Goal: Transaction & Acquisition: Purchase product/service

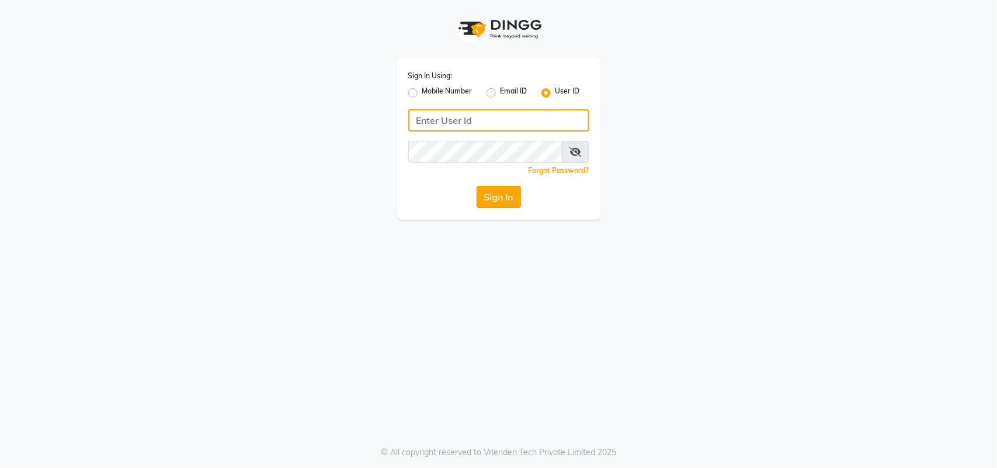
type input "e3556-01"
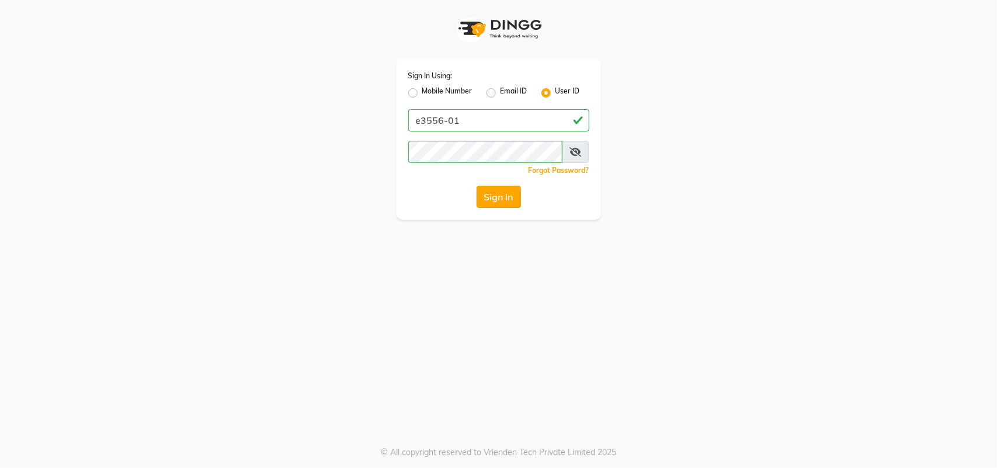
click at [501, 206] on button "Sign In" at bounding box center [498, 197] width 44 height 22
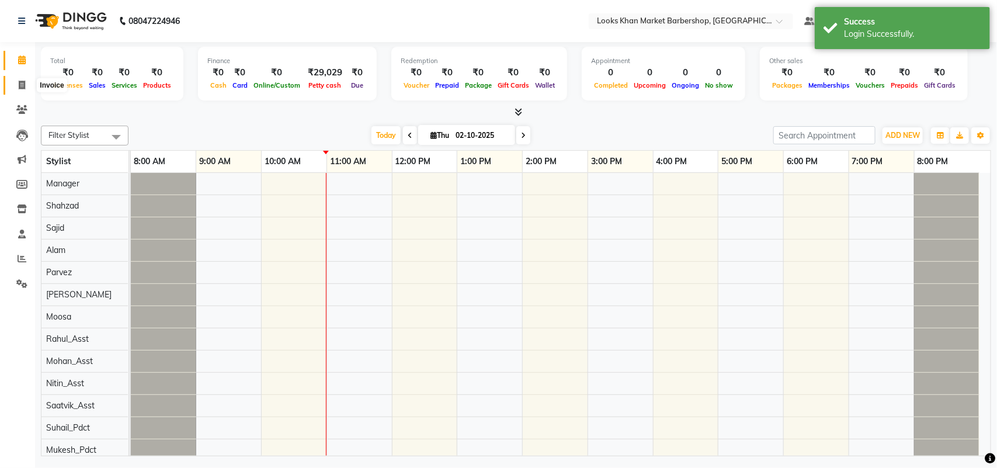
click at [19, 88] on icon at bounding box center [22, 85] width 6 height 9
select select "service"
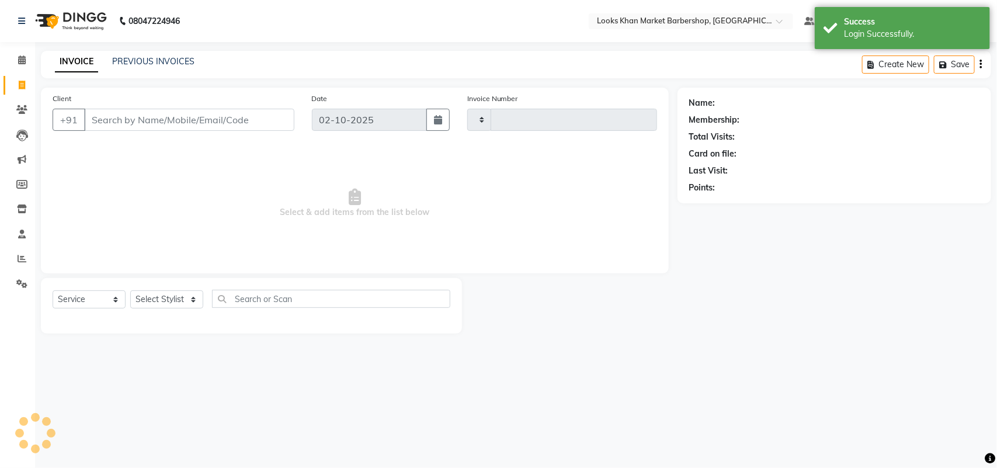
type input "3955"
select select "8030"
click at [127, 62] on link "PREVIOUS INVOICES" at bounding box center [153, 61] width 82 height 11
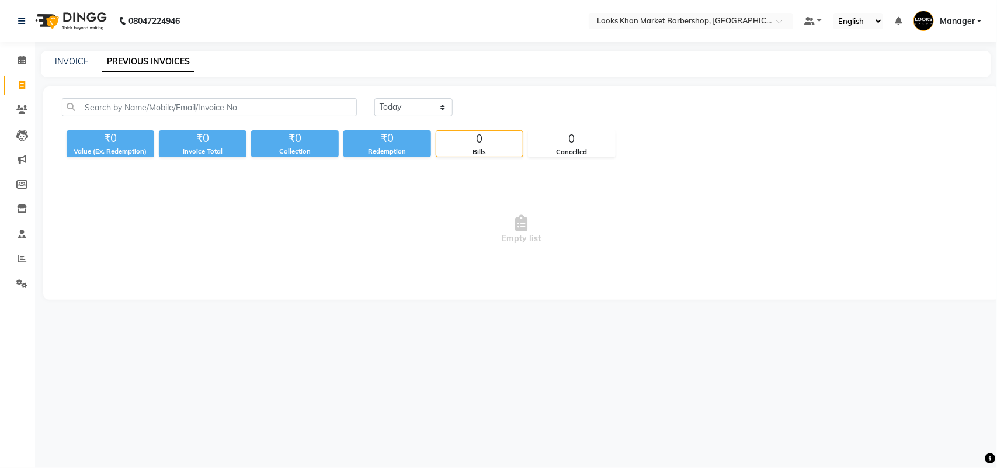
click at [404, 92] on div "[DATE] [DATE] Custom Range ₹0 Value (Ex. Redemption) ₹0 Invoice Total ₹0 Collec…" at bounding box center [521, 192] width 956 height 213
click at [419, 103] on select "[DATE] [DATE] Custom Range" at bounding box center [413, 107] width 78 height 18
select select "[DATE]"
click at [374, 98] on select "[DATE] [DATE] Custom Range" at bounding box center [413, 107] width 78 height 18
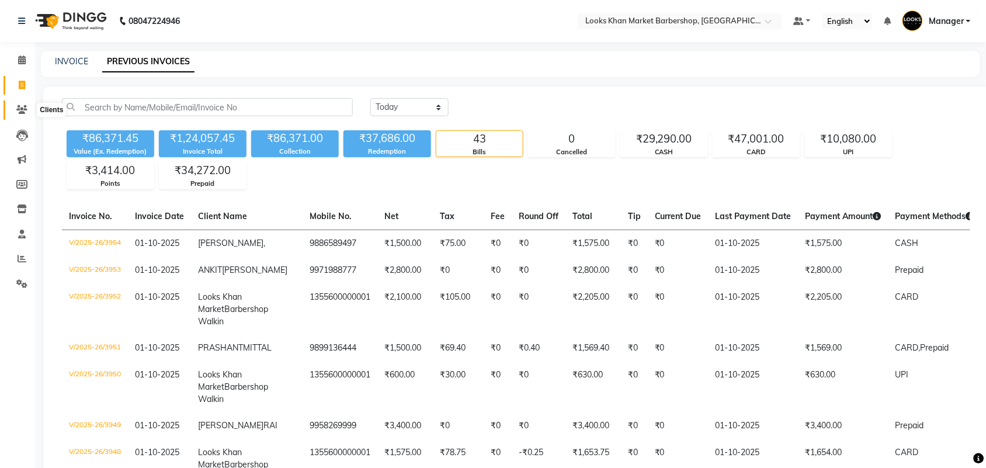
click at [25, 107] on icon at bounding box center [21, 109] width 11 height 9
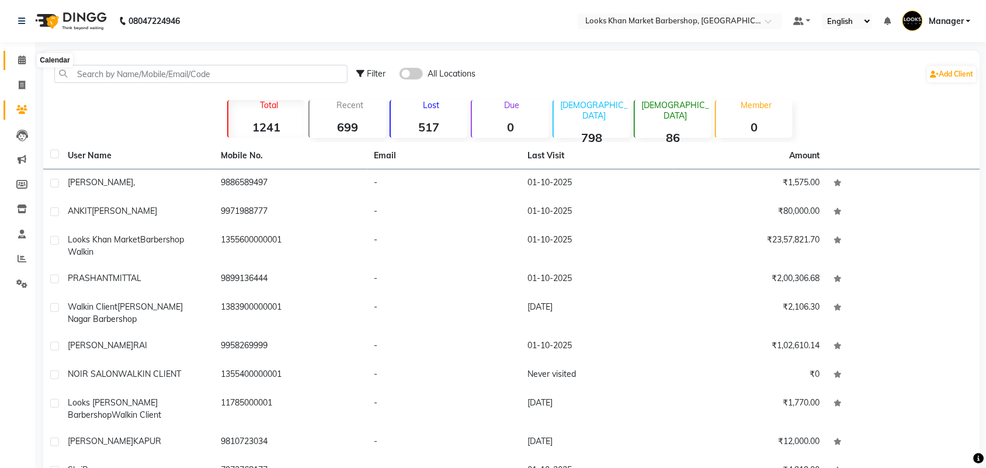
click at [18, 60] on icon at bounding box center [22, 59] width 8 height 9
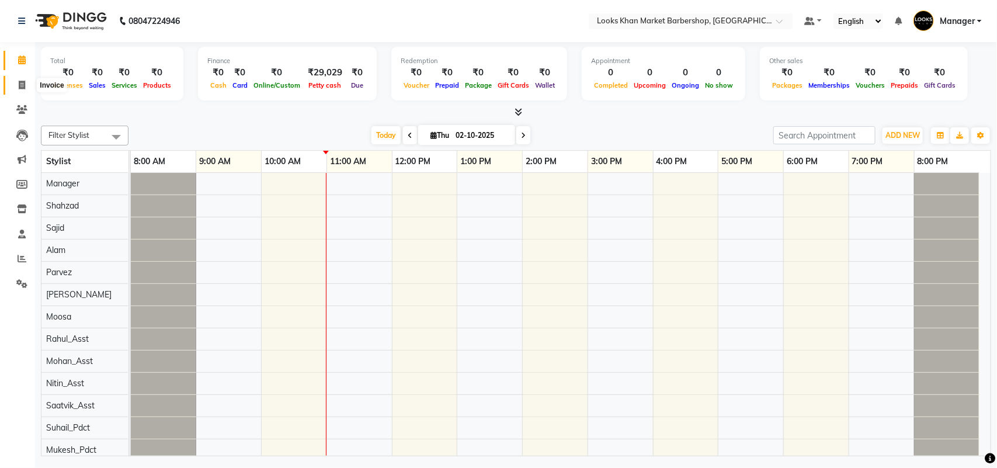
click at [19, 91] on span at bounding box center [22, 85] width 20 height 13
select select "service"
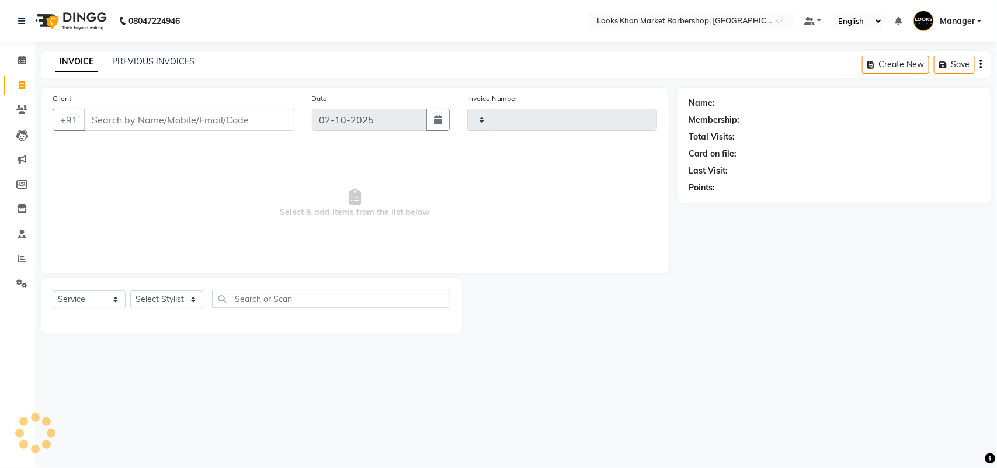
type input "3955"
select select "8030"
click at [119, 121] on input "Client" at bounding box center [189, 120] width 210 height 22
type input "9818344477"
click at [258, 124] on span "Add Client" at bounding box center [264, 120] width 46 height 12
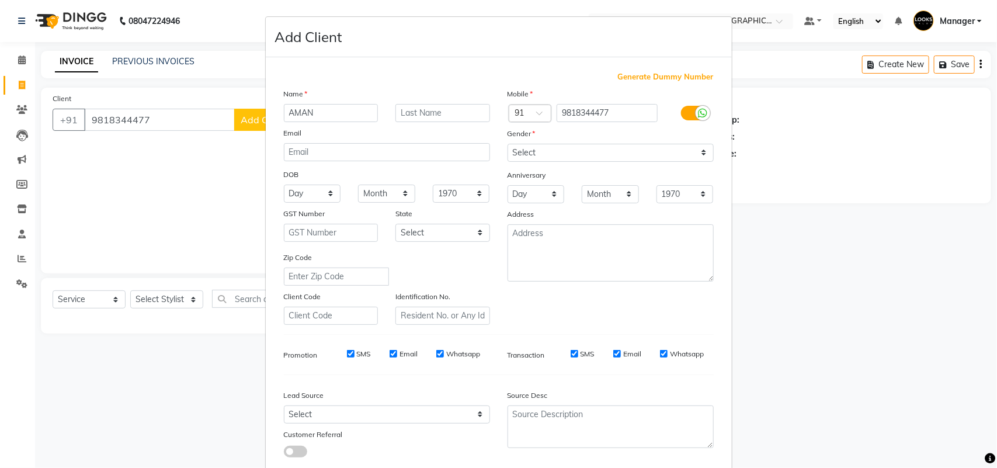
type input "AMAN"
click at [613, 147] on select "Select [DEMOGRAPHIC_DATA] [DEMOGRAPHIC_DATA] Other Prefer Not To Say" at bounding box center [610, 153] width 206 height 18
select select "[DEMOGRAPHIC_DATA]"
click at [507, 144] on select "Select [DEMOGRAPHIC_DATA] [DEMOGRAPHIC_DATA] Other Prefer Not To Say" at bounding box center [610, 153] width 206 height 18
click at [592, 247] on textarea at bounding box center [610, 252] width 206 height 57
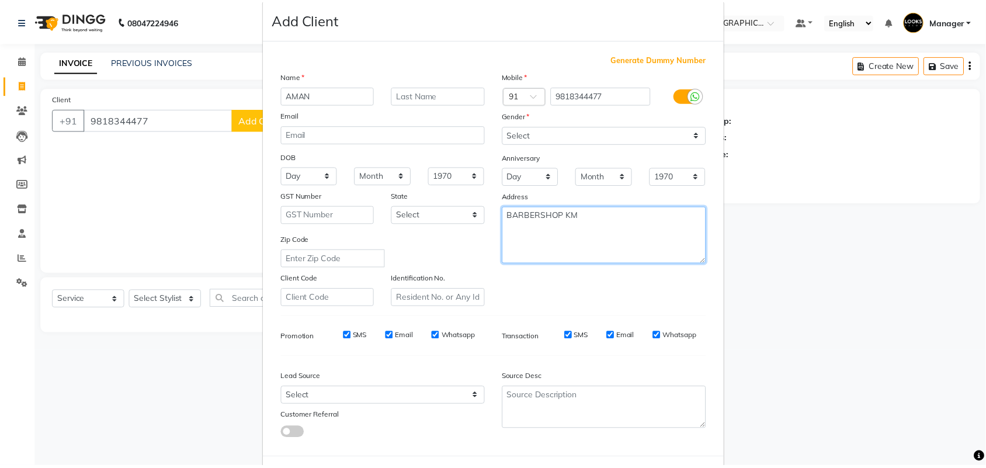
scroll to position [67, 0]
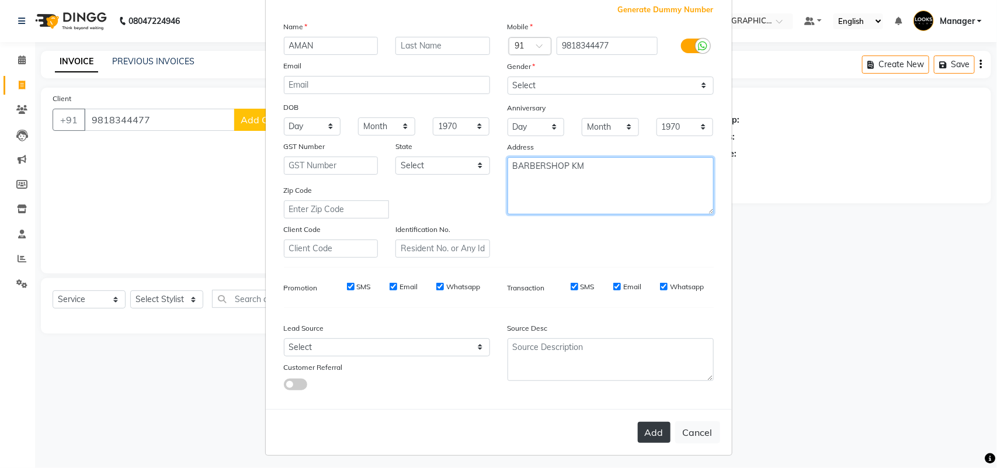
type textarea "BARBERSHOP KM"
click at [641, 422] on button "Add" at bounding box center [654, 432] width 33 height 21
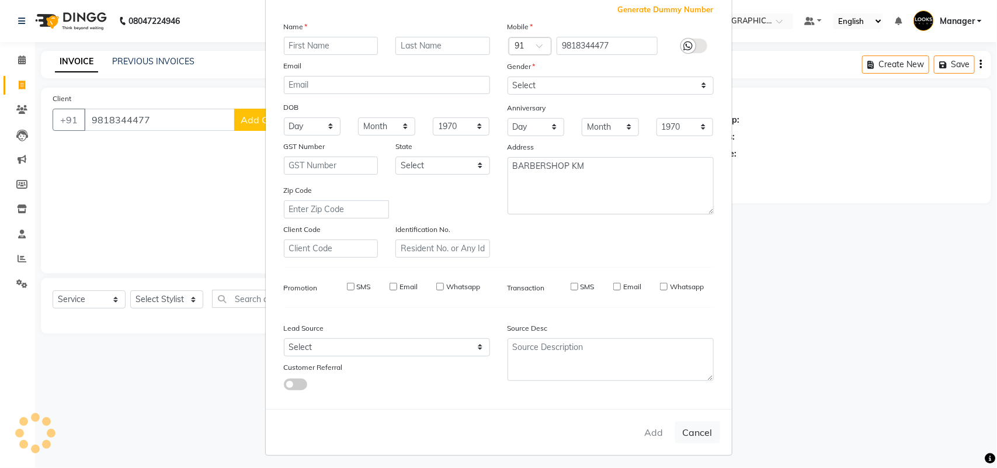
select select
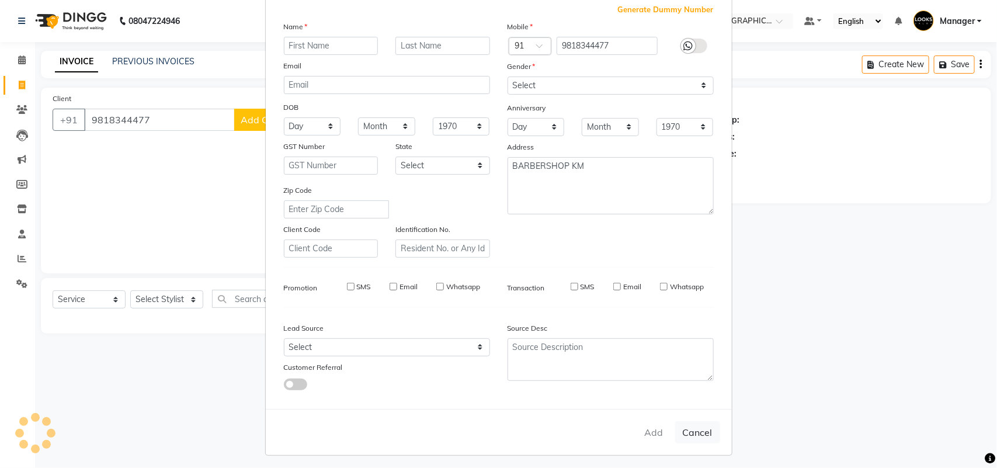
select select
checkbox input "false"
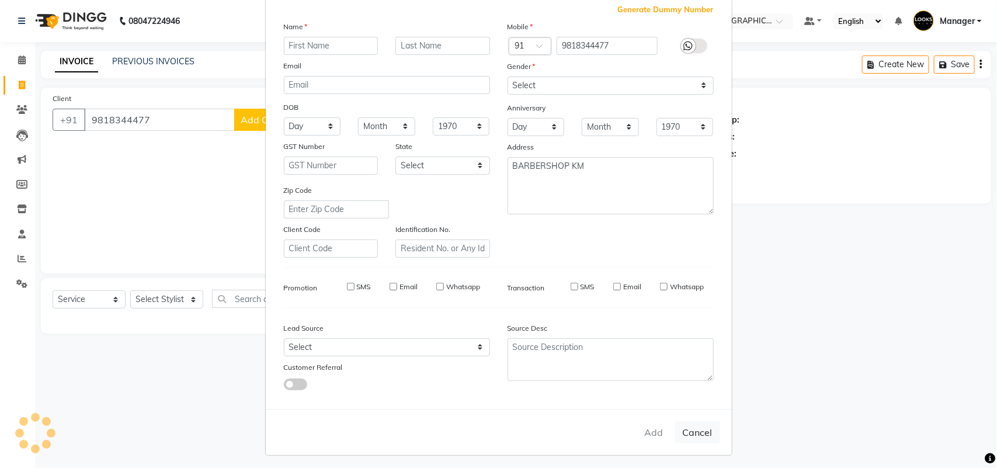
checkbox input "false"
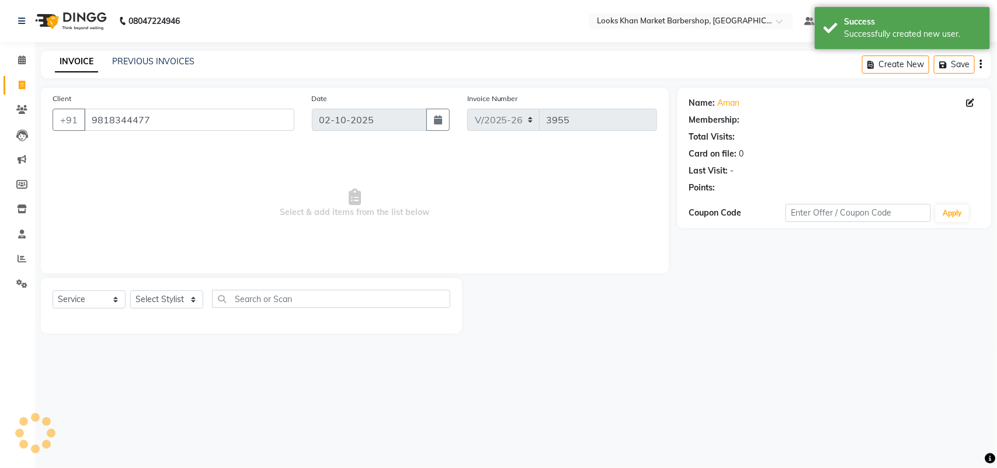
select select "1: Object"
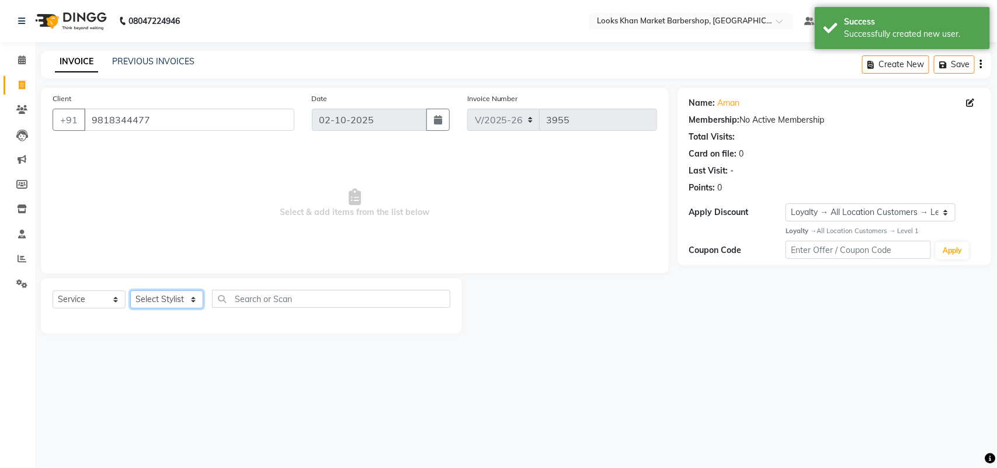
click at [165, 300] on select "Select Stylist Abhishek_pdct Akash_pdct Alam Counter_Sales [PERSON_NAME] [DATE]…" at bounding box center [166, 299] width 73 height 18
select select "92226"
click at [130, 290] on select "Select Stylist Abhishek_pdct Akash_pdct Alam Counter_Sales [PERSON_NAME] [DATE]…" at bounding box center [166, 299] width 73 height 18
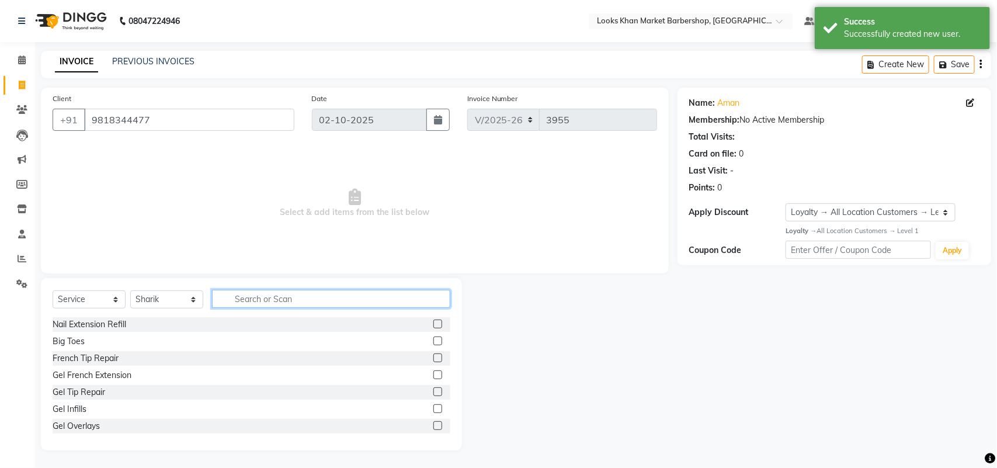
click at [255, 302] on input "text" at bounding box center [331, 299] width 238 height 18
type input "CUT"
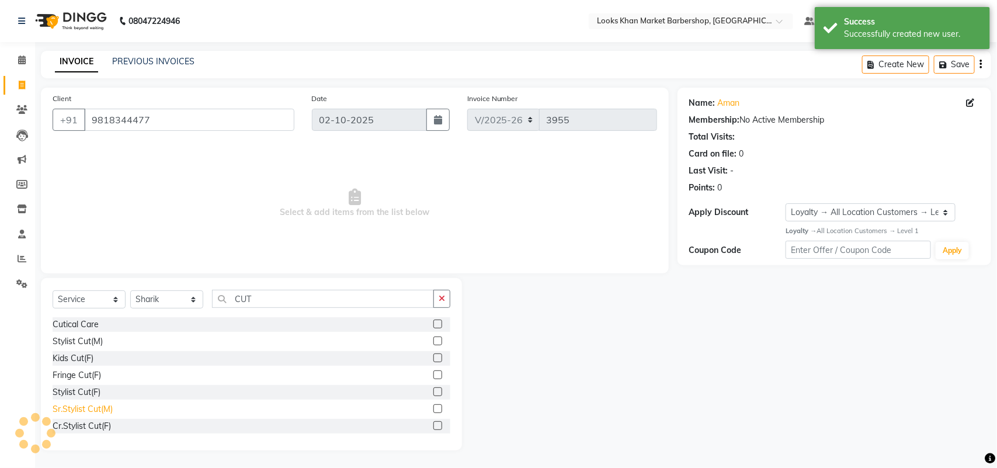
click at [96, 406] on div "Sr.Stylist Cut(M)" at bounding box center [83, 409] width 60 height 12
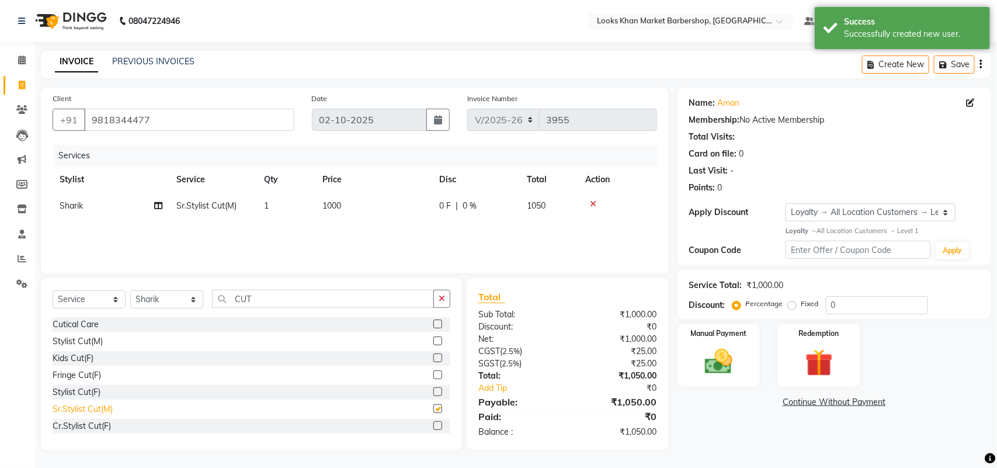
checkbox input "false"
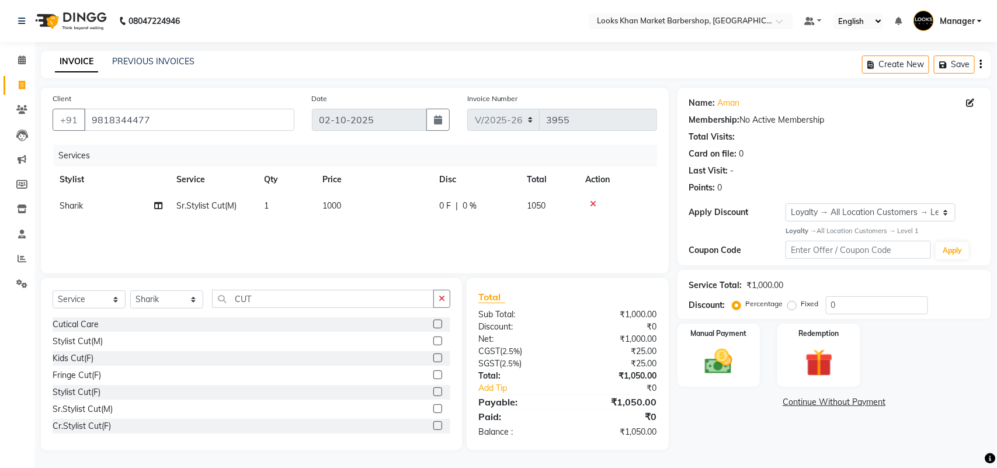
click at [287, 308] on div "Select Service Product Membership Package Voucher Prepaid Gift Card Select Styl…" at bounding box center [252, 303] width 398 height 27
click at [287, 301] on input "CUT" at bounding box center [323, 299] width 222 height 18
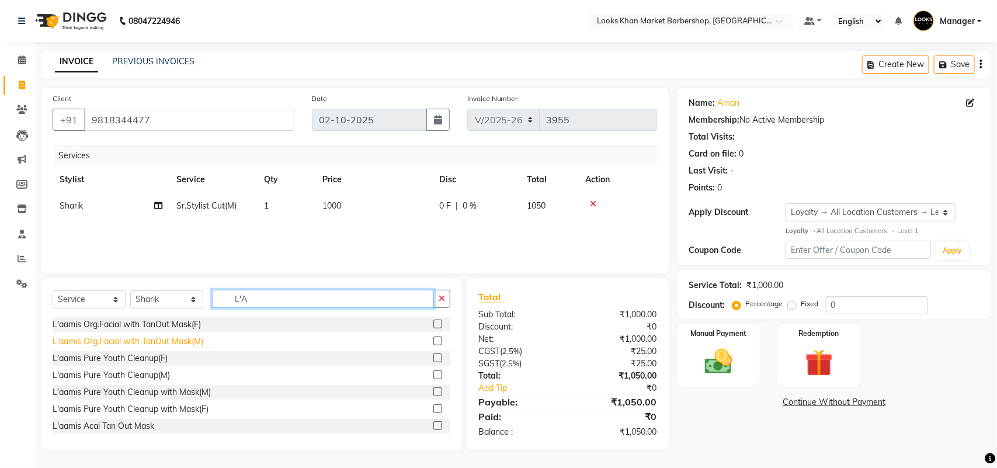
type input "L'A"
click at [167, 336] on div "L'aamis Org.Facial with TanOut Mask(M)" at bounding box center [128, 341] width 151 height 12
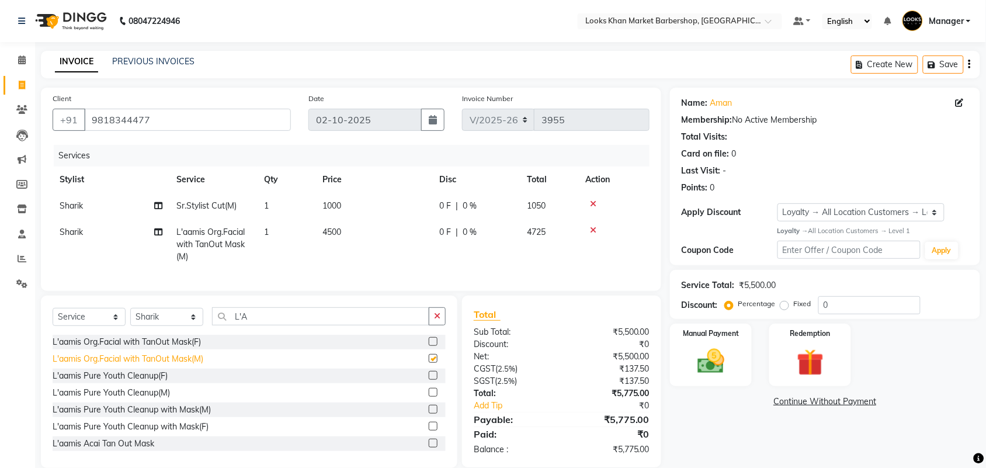
checkbox input "false"
click at [590, 227] on icon at bounding box center [593, 230] width 6 height 8
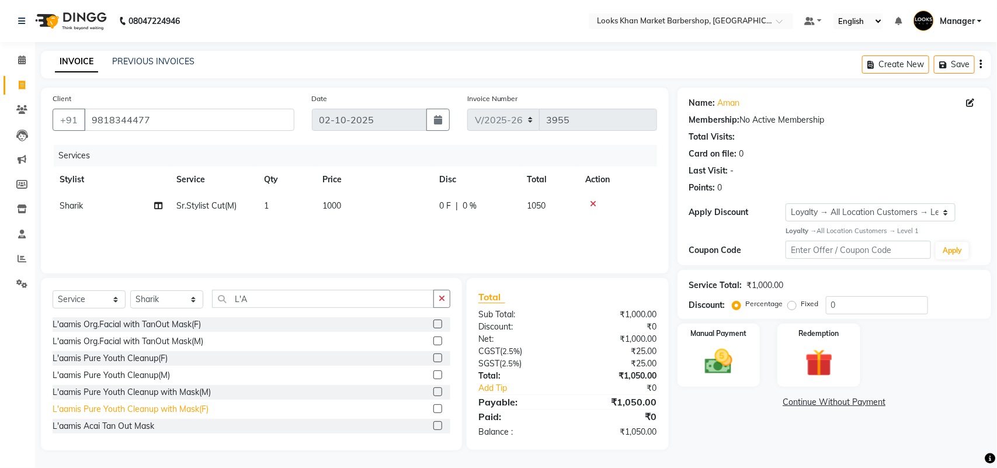
click at [139, 410] on div "L'aamis Pure Youth Cleanup with Mask(F)" at bounding box center [131, 409] width 156 height 12
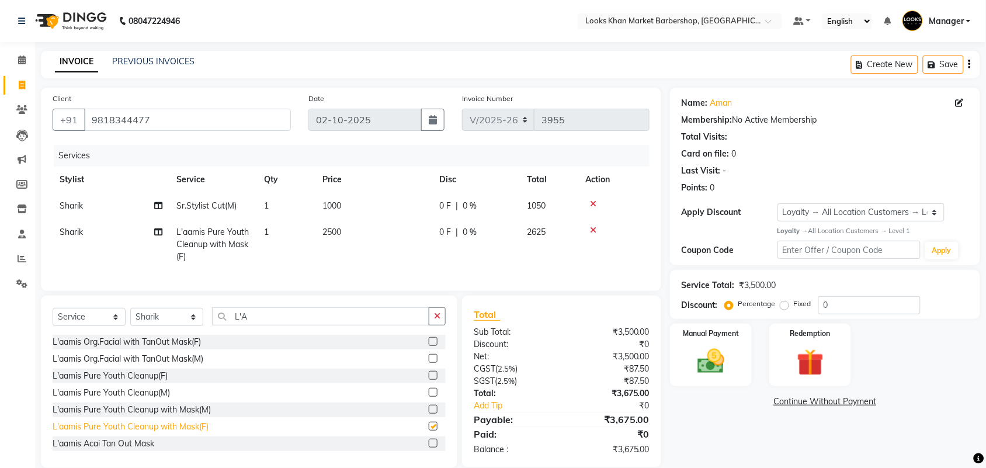
checkbox input "false"
click at [141, 416] on div "L'aamis Pure Youth Cleanup with Mask(M)" at bounding box center [132, 409] width 158 height 12
checkbox input "false"
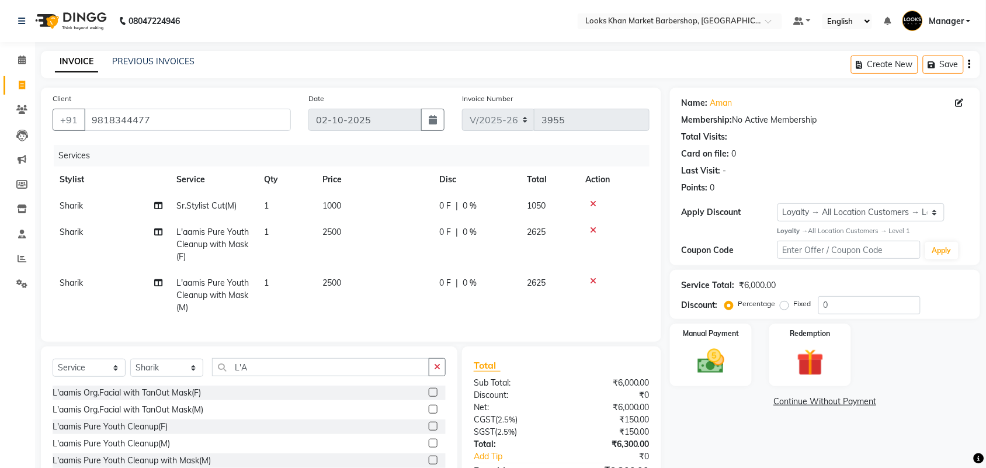
click at [590, 231] on icon at bounding box center [593, 230] width 6 height 8
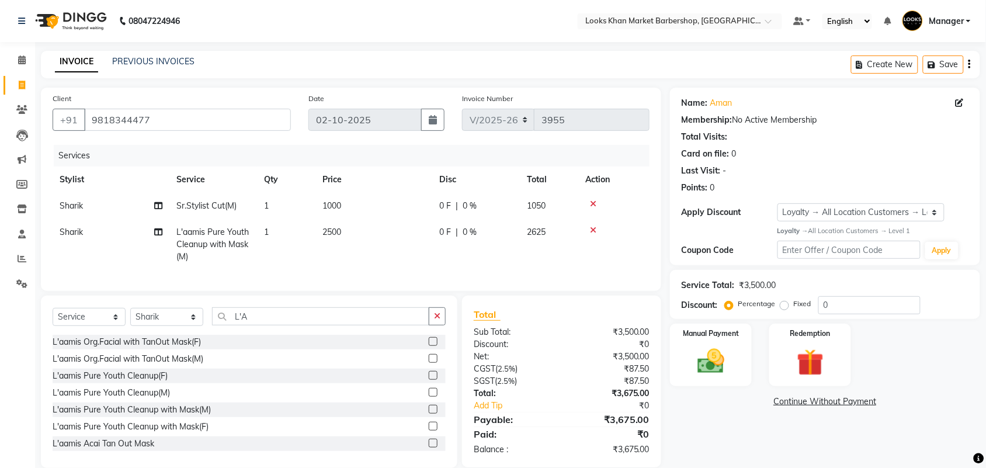
click at [343, 207] on td "1000" at bounding box center [373, 206] width 117 height 26
select select "92226"
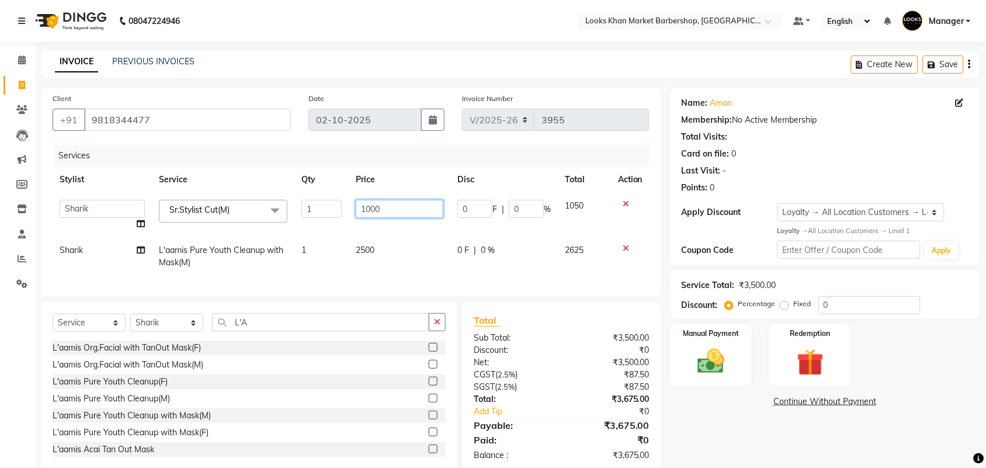
click at [360, 203] on input "1000" at bounding box center [400, 209] width 88 height 18
type input "1500"
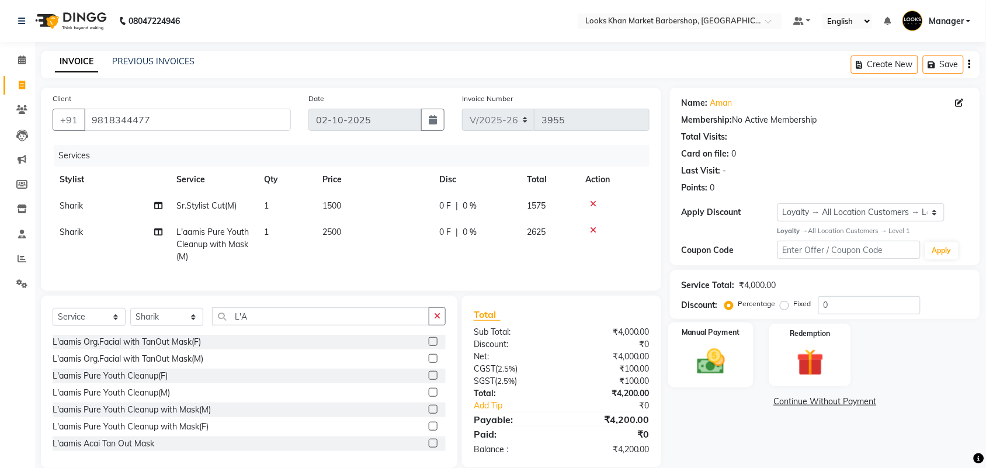
click at [708, 357] on img at bounding box center [711, 361] width 46 height 32
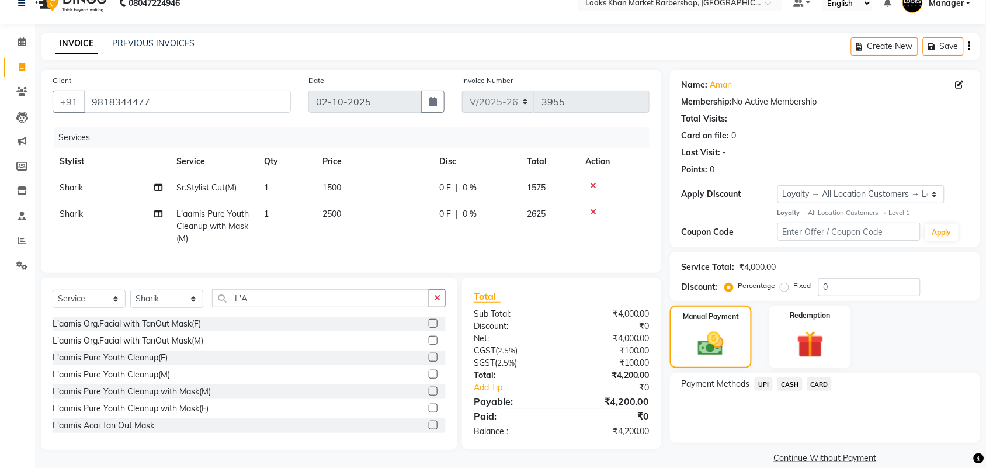
scroll to position [34, 0]
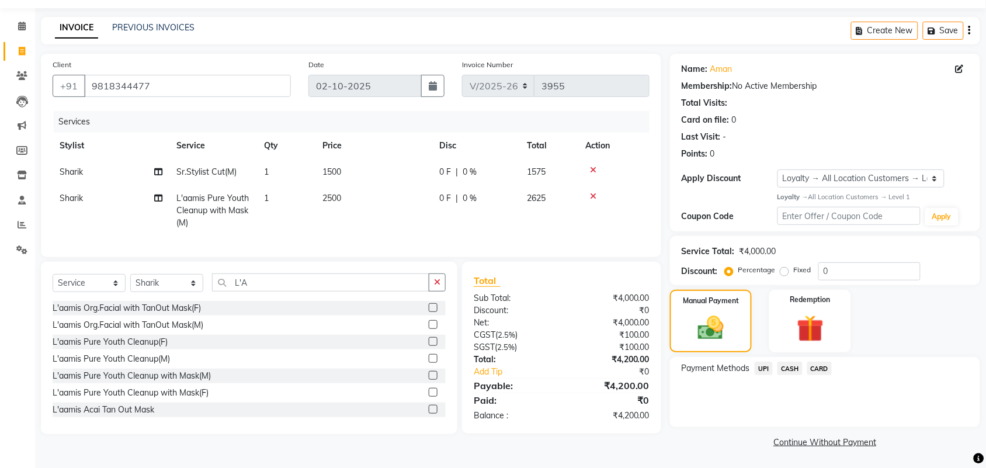
click at [796, 371] on span "CASH" at bounding box center [789, 367] width 25 height 13
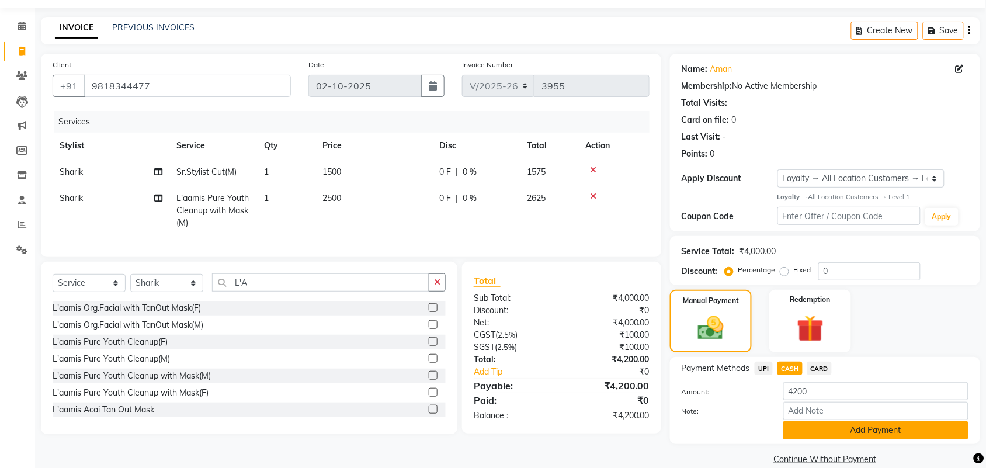
click at [806, 423] on button "Add Payment" at bounding box center [875, 430] width 185 height 18
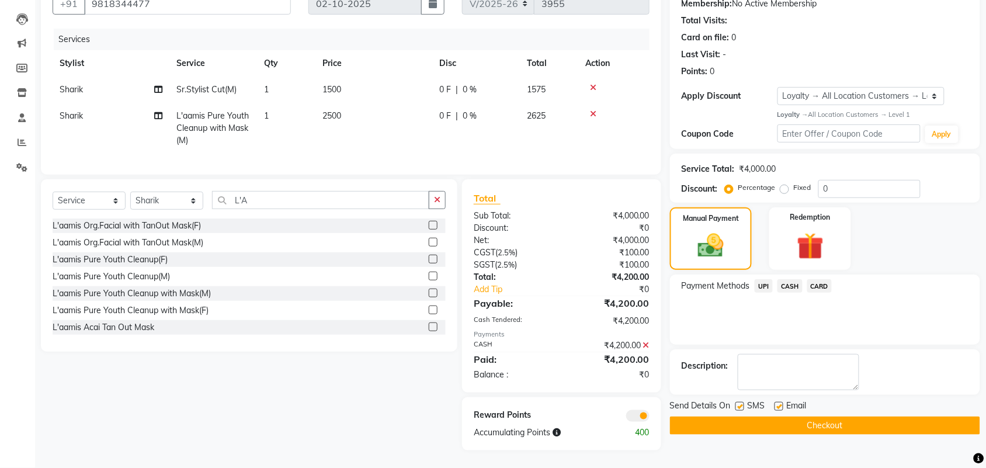
scroll to position [126, 0]
click at [806, 422] on button "Checkout" at bounding box center [825, 425] width 310 height 18
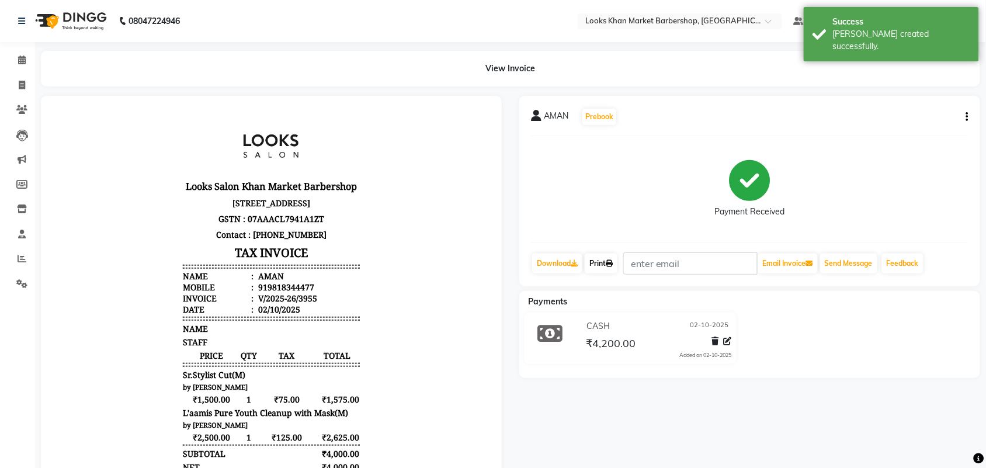
click at [605, 264] on link "Print" at bounding box center [601, 263] width 33 height 20
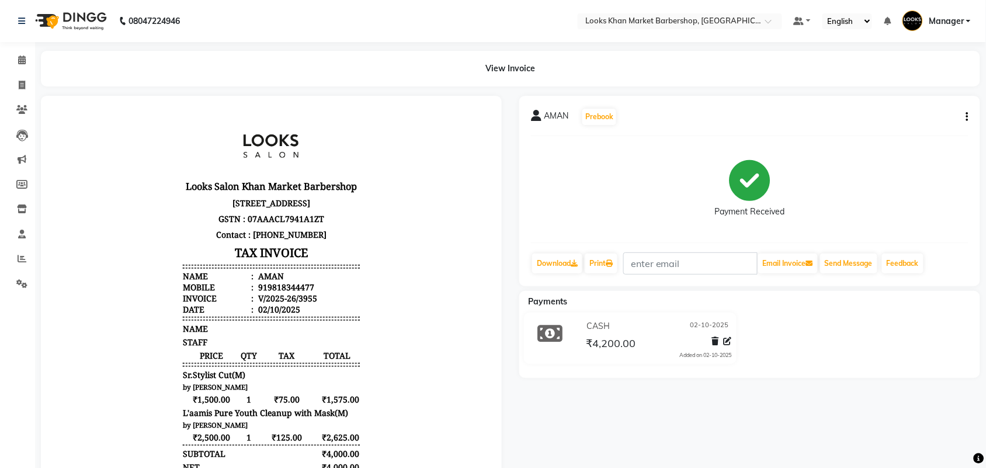
click at [499, 16] on nav "08047224946 Select Location × Looks Khan Market Barbershop, [GEOGRAPHIC_DATA] D…" at bounding box center [493, 21] width 986 height 42
click at [13, 62] on span at bounding box center [22, 60] width 20 height 13
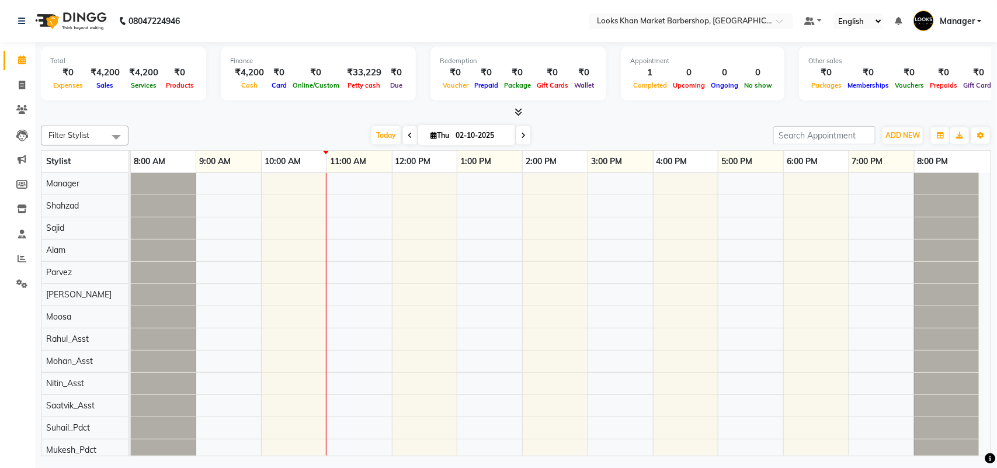
click at [29, 73] on li "Invoice" at bounding box center [17, 85] width 35 height 25
click at [24, 86] on icon at bounding box center [22, 85] width 6 height 9
select select "service"
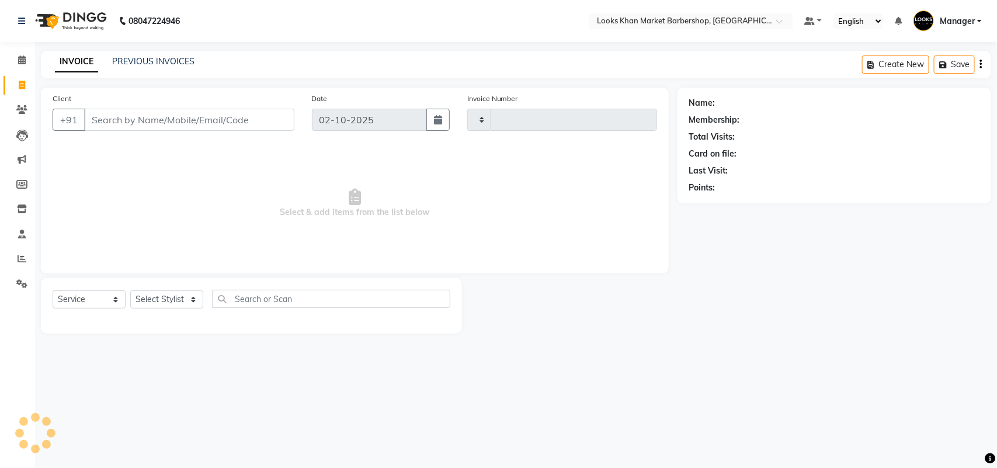
type input "3956"
select select "8030"
click at [183, 309] on div "Select Service Product Membership Package Voucher Prepaid Gift Card Select Styl…" at bounding box center [252, 303] width 398 height 27
click at [185, 293] on select "Select Stylist" at bounding box center [166, 299] width 73 height 18
select select "72601"
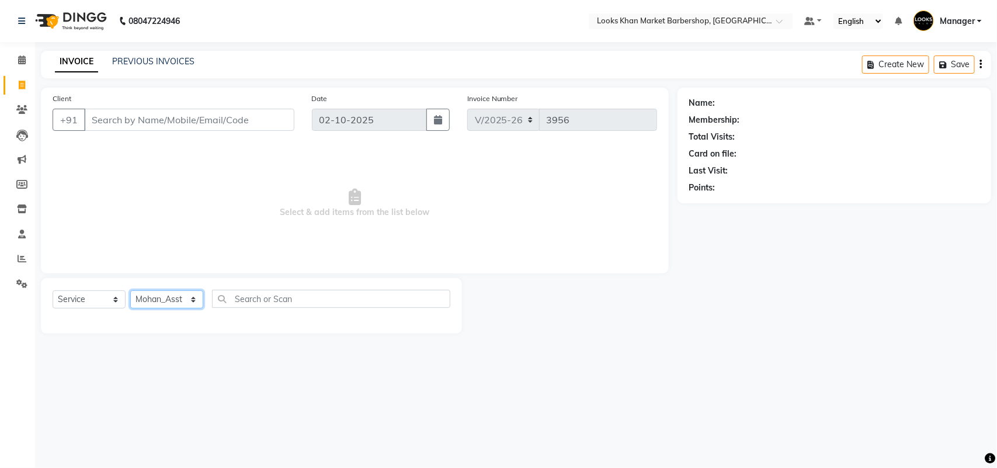
click at [130, 290] on select "Select Stylist Abhishek_pdct Akash_pdct Alam Counter_Sales [PERSON_NAME] [DATE]…" at bounding box center [166, 299] width 73 height 18
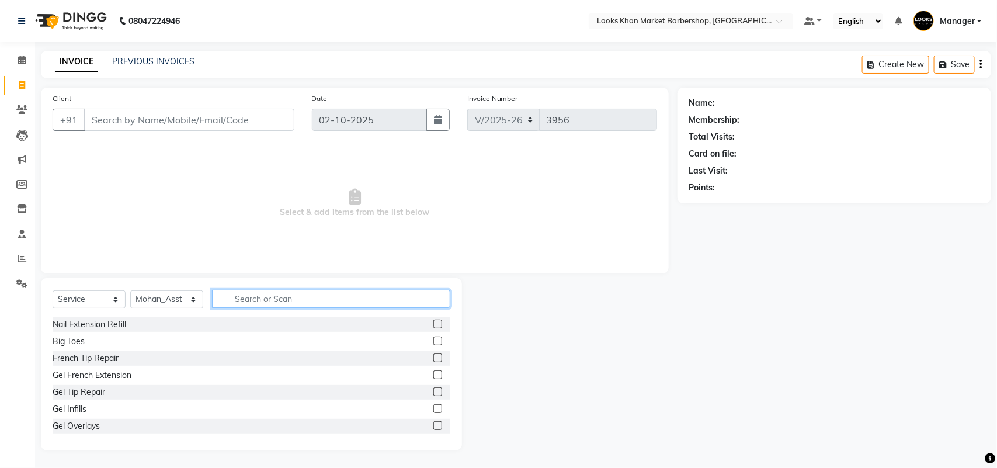
click at [286, 301] on input "text" at bounding box center [331, 299] width 238 height 18
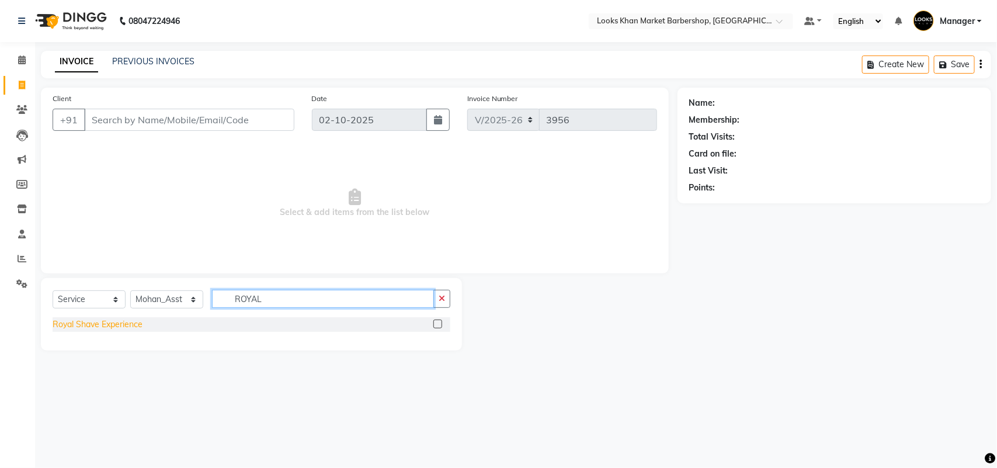
type input "ROYAL"
click at [136, 322] on div "Royal Shave Experience" at bounding box center [98, 324] width 90 height 12
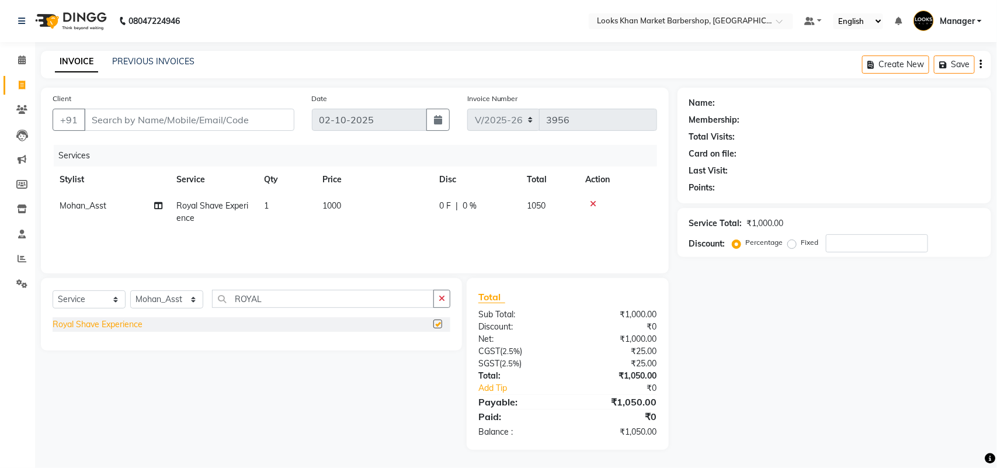
checkbox input "false"
click at [441, 297] on icon "button" at bounding box center [442, 298] width 6 height 8
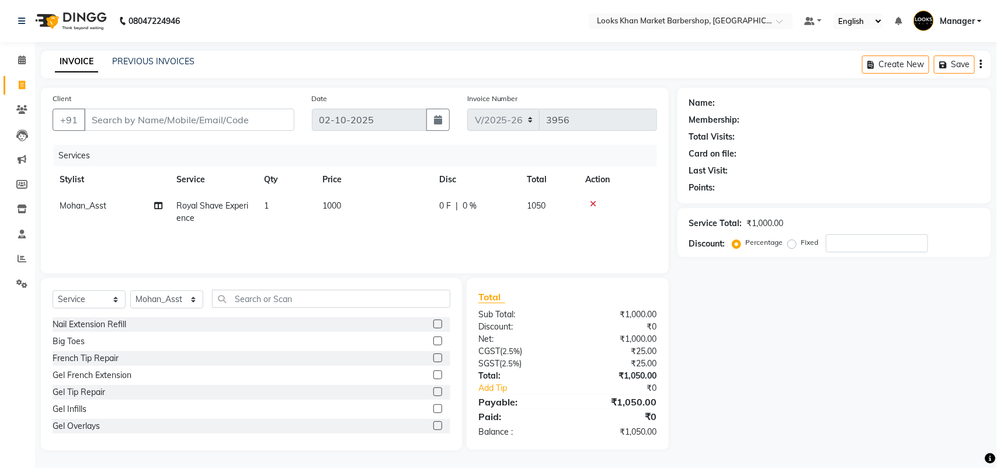
drag, startPoint x: 209, startPoint y: 290, endPoint x: 173, endPoint y: 281, distance: 36.5
drag, startPoint x: 173, startPoint y: 281, endPoint x: 106, endPoint y: 117, distance: 178.1
click at [106, 117] on input "Client" at bounding box center [189, 120] width 210 height 22
type input "9"
type input "0"
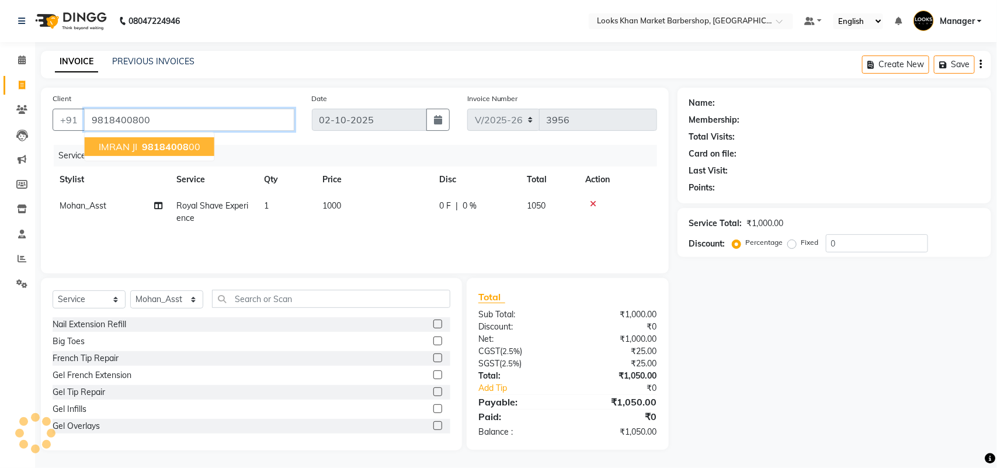
type input "9818400800"
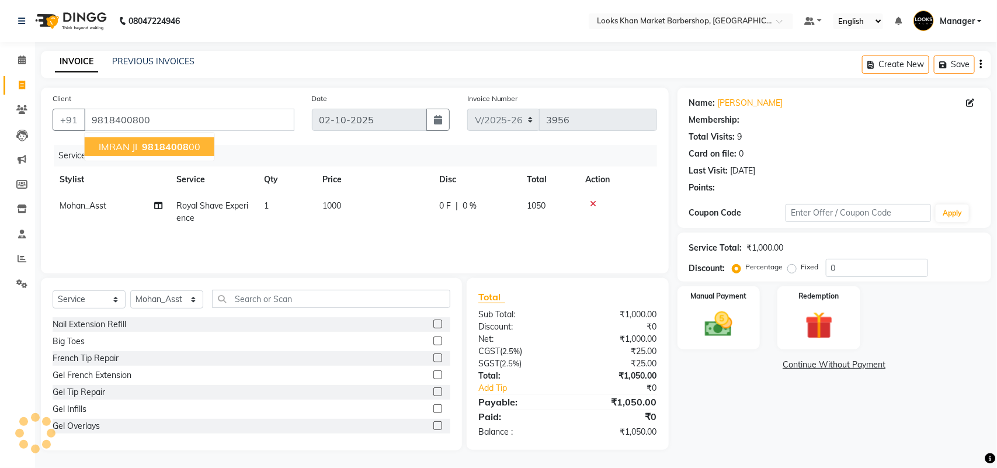
select select "1: Object"
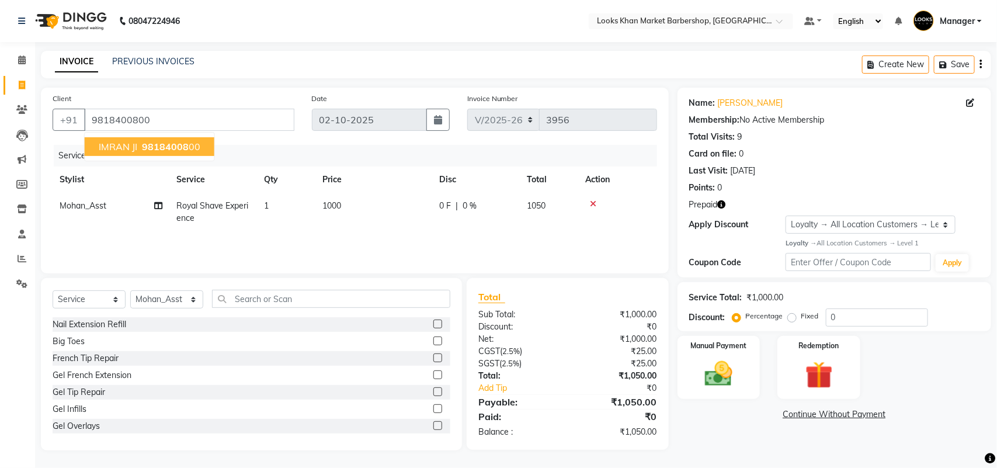
click at [177, 143] on span "98184008" at bounding box center [165, 147] width 47 height 12
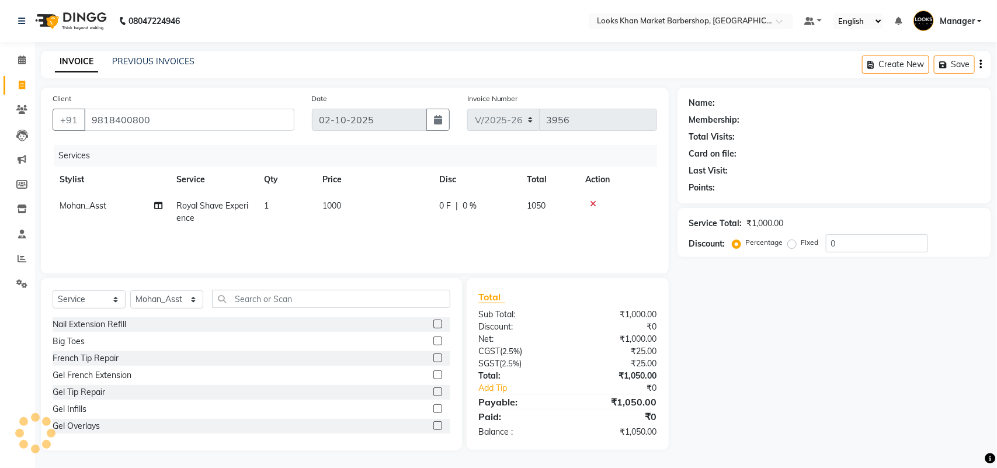
select select "1: Object"
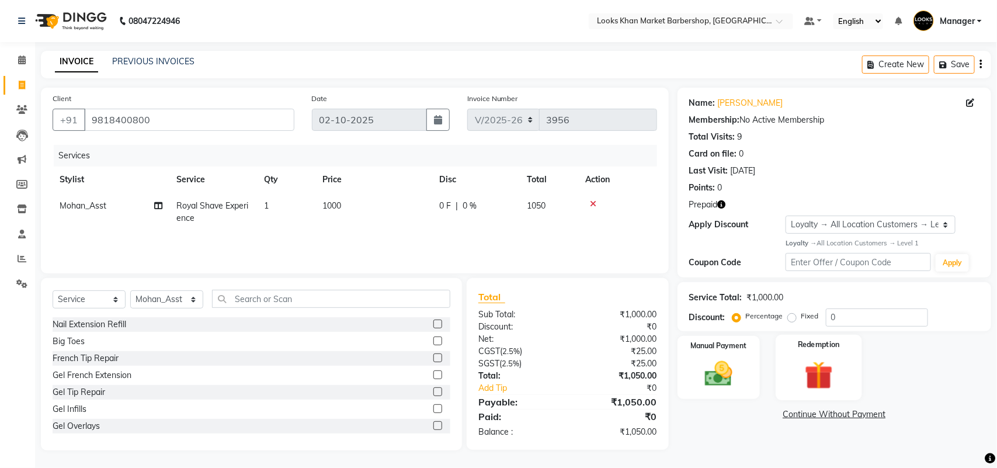
click at [806, 365] on img at bounding box center [819, 375] width 46 height 36
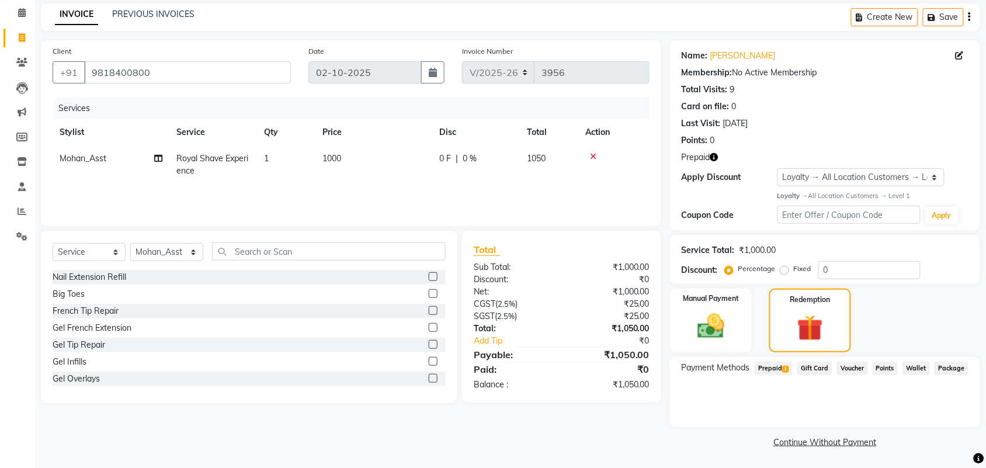
click at [774, 370] on span "Prepaid 1" at bounding box center [773, 367] width 38 height 13
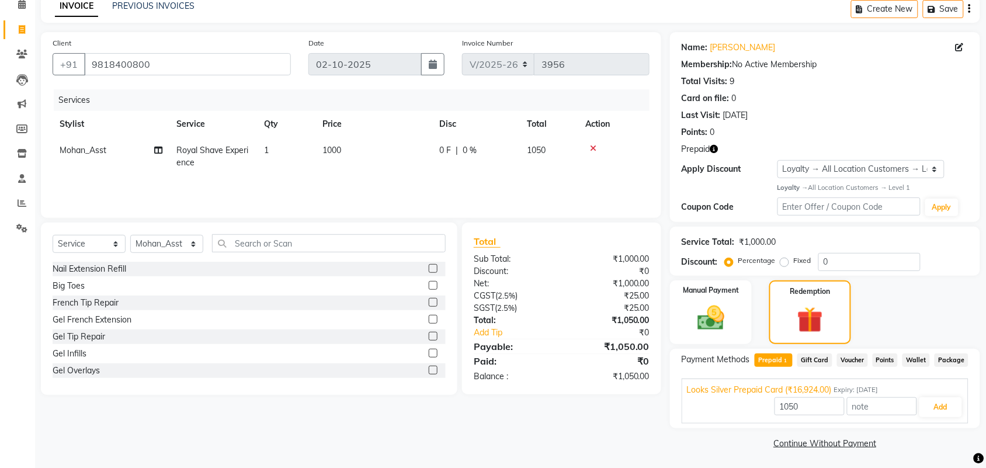
scroll to position [57, 0]
click at [942, 409] on button "Add" at bounding box center [940, 406] width 43 height 20
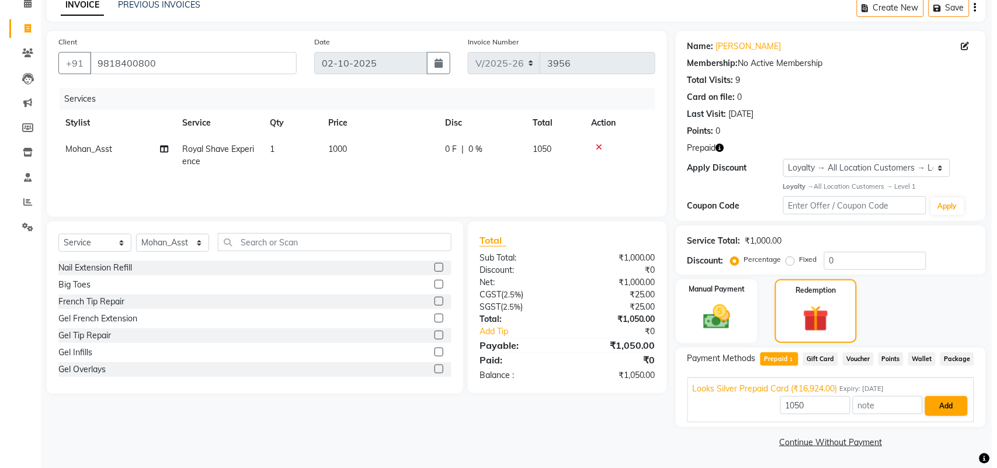
scroll to position [47, 0]
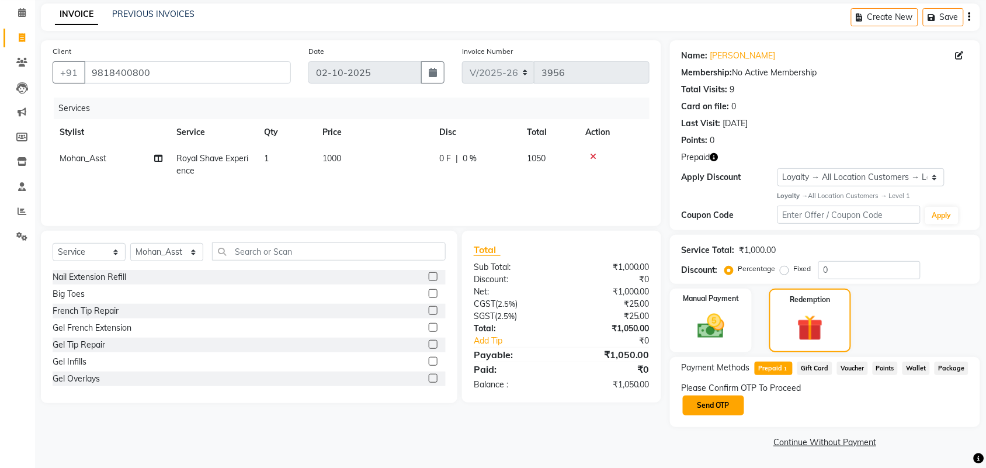
click at [725, 403] on button "Send OTP" at bounding box center [713, 405] width 61 height 20
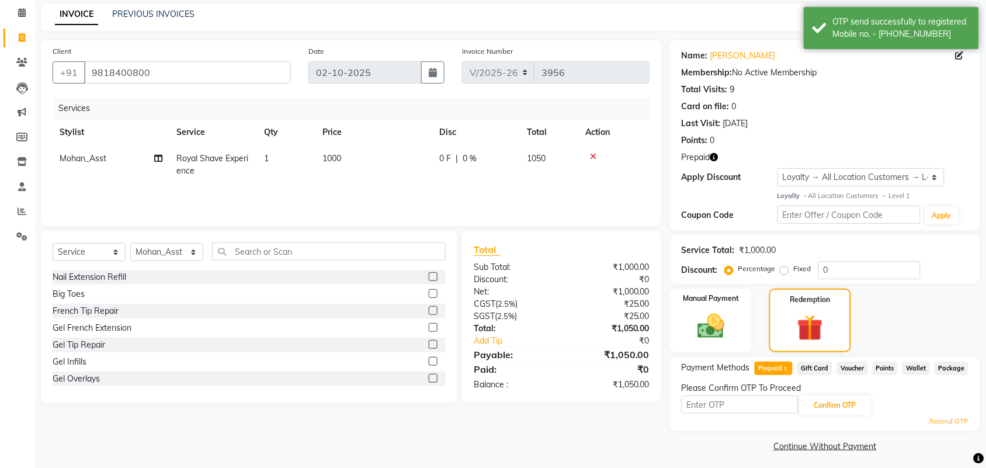
click at [965, 51] on span at bounding box center [961, 56] width 13 height 12
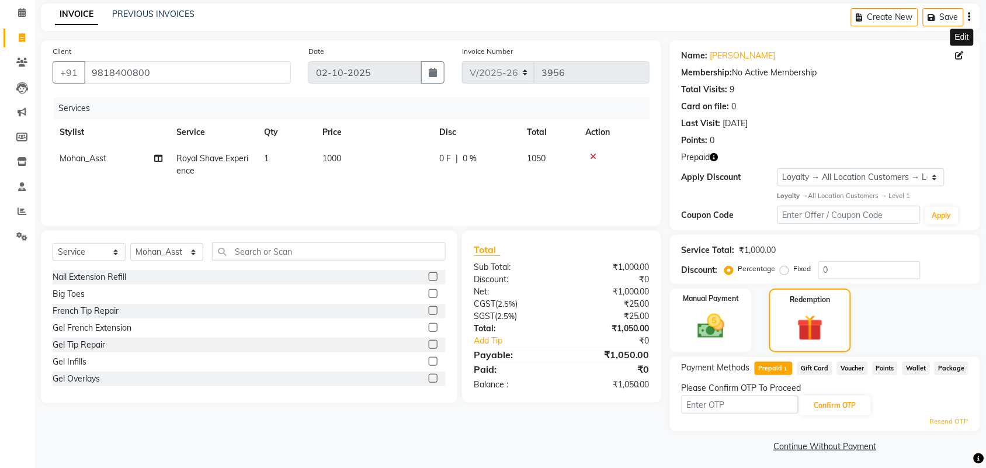
click at [958, 57] on icon at bounding box center [959, 55] width 8 height 8
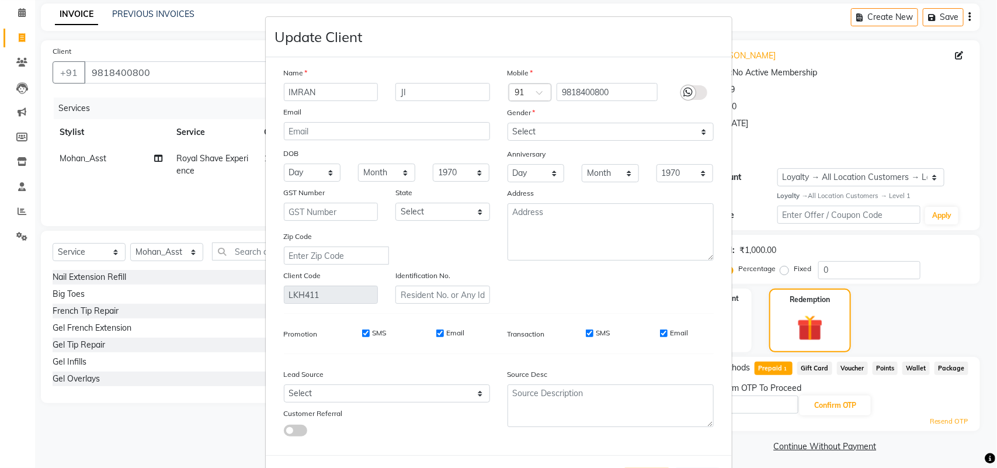
click at [684, 92] on icon at bounding box center [688, 92] width 9 height 11
click at [0, 0] on input "checkbox" at bounding box center [0, 0] width 0 height 0
click at [506, 118] on div "Gender" at bounding box center [517, 114] width 37 height 16
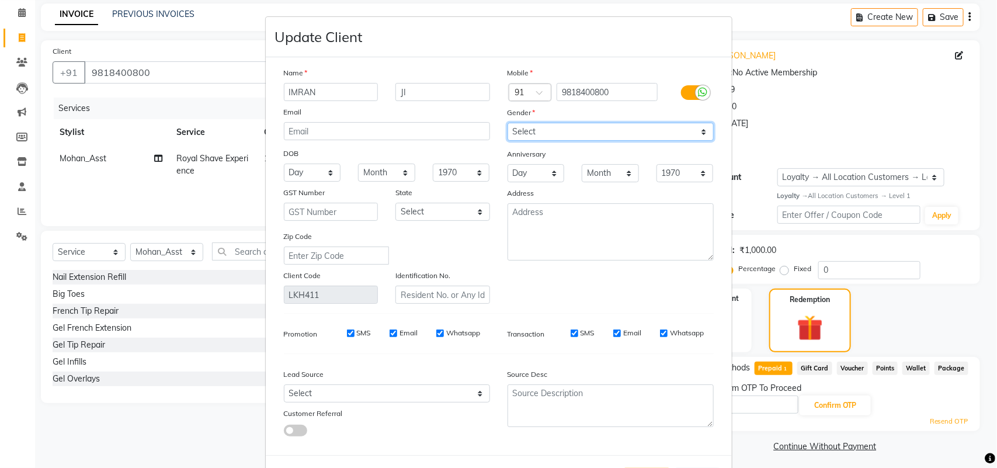
click at [509, 131] on select "Select [DEMOGRAPHIC_DATA] [DEMOGRAPHIC_DATA] Other Prefer Not To Say" at bounding box center [610, 132] width 206 height 18
select select "[DEMOGRAPHIC_DATA]"
click at [507, 123] on select "Select [DEMOGRAPHIC_DATA] [DEMOGRAPHIC_DATA] Other Prefer Not To Say" at bounding box center [610, 132] width 206 height 18
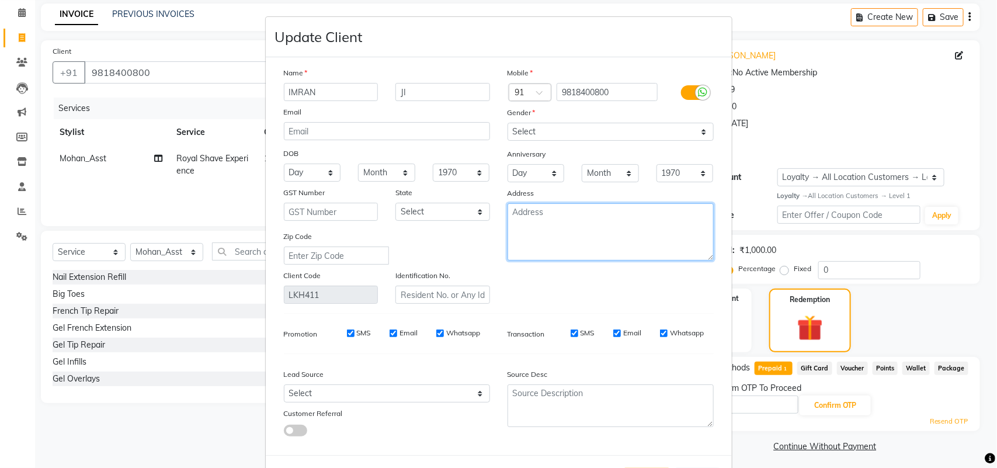
click at [527, 216] on textarea at bounding box center [610, 231] width 206 height 57
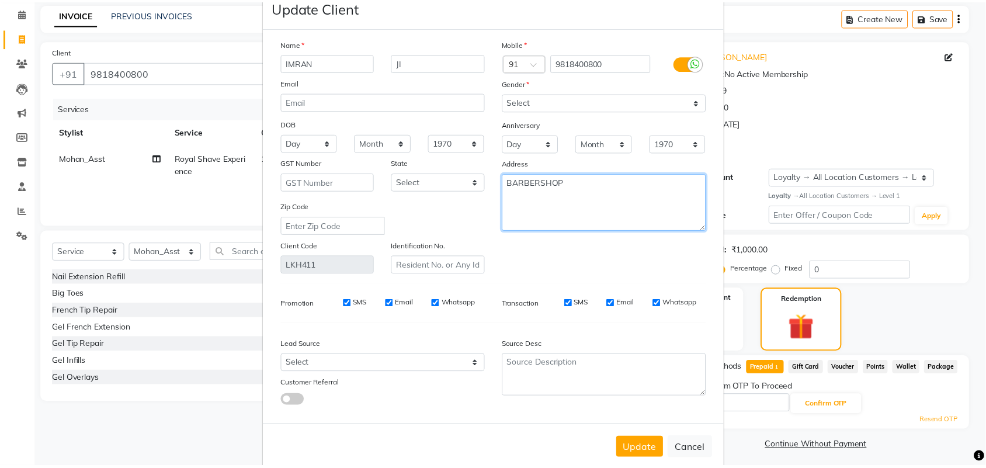
scroll to position [47, 0]
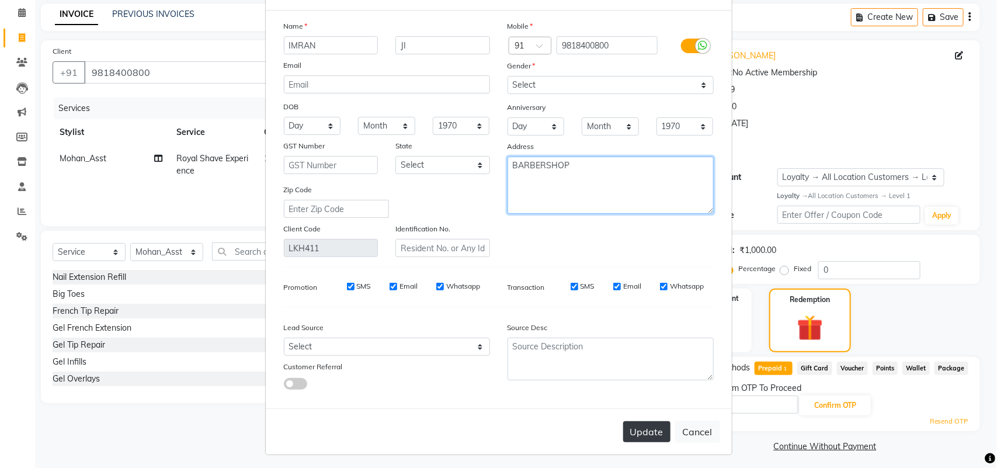
type textarea "BARBERSHOP"
click at [641, 429] on button "Update" at bounding box center [646, 431] width 47 height 21
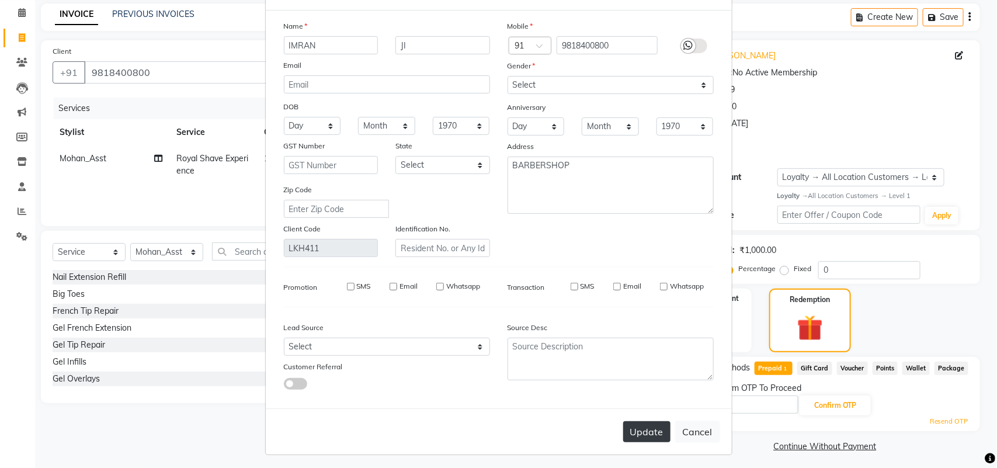
select select
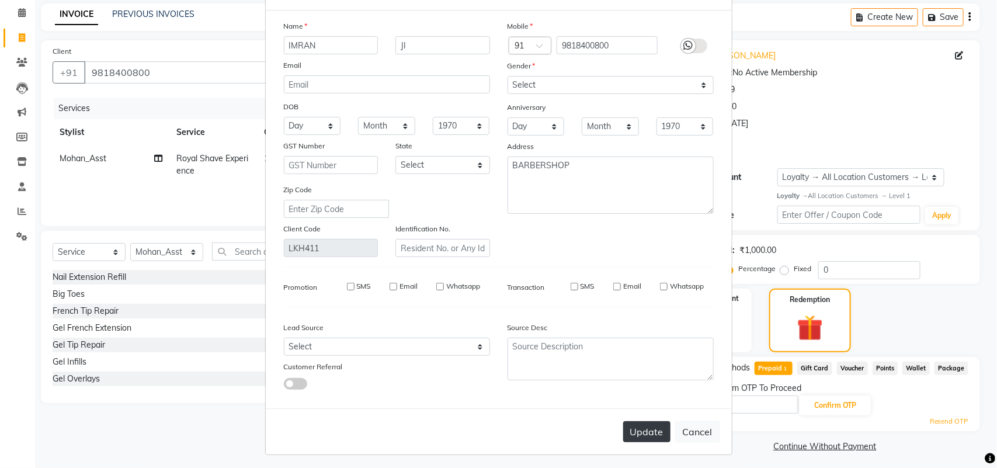
select select
checkbox input "false"
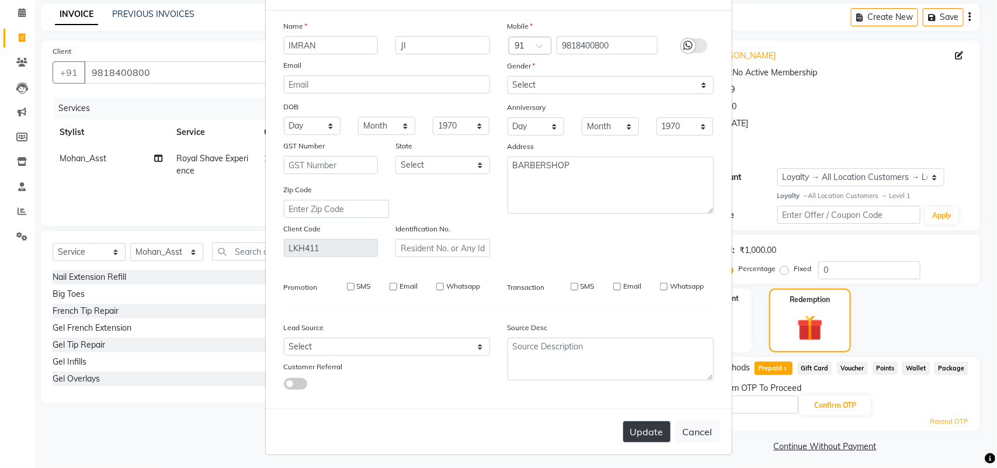
checkbox input "false"
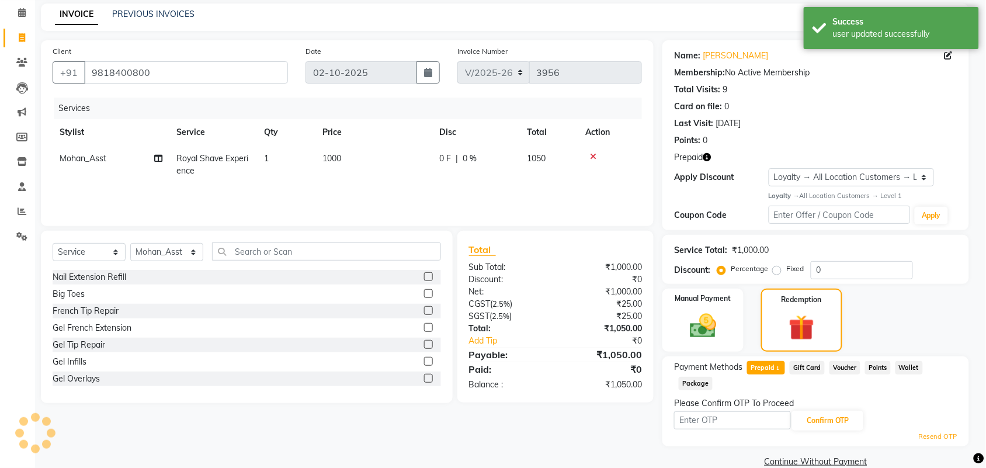
select select "1: Object"
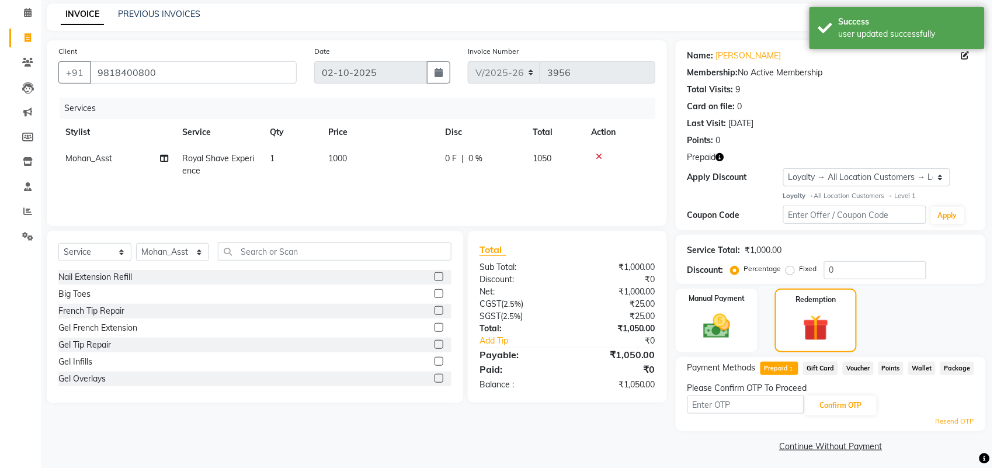
scroll to position [51, 0]
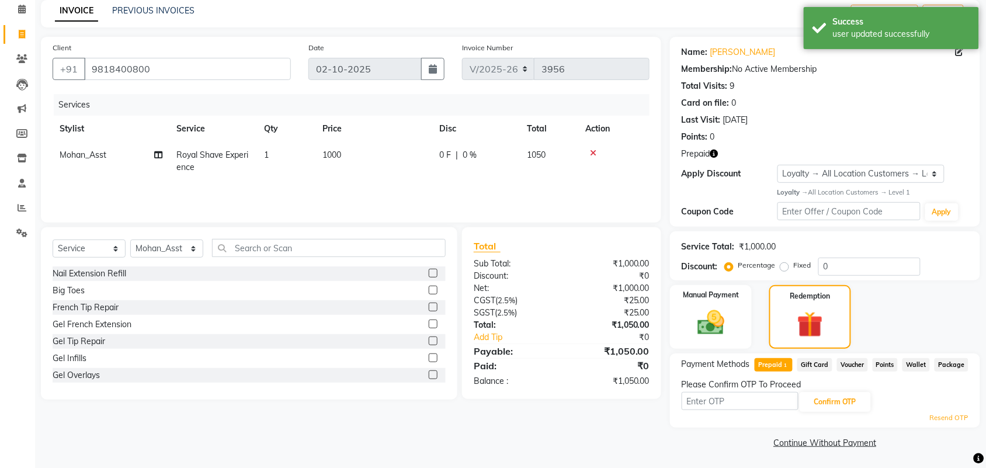
click at [952, 418] on link "Resend OTP" at bounding box center [949, 418] width 39 height 10
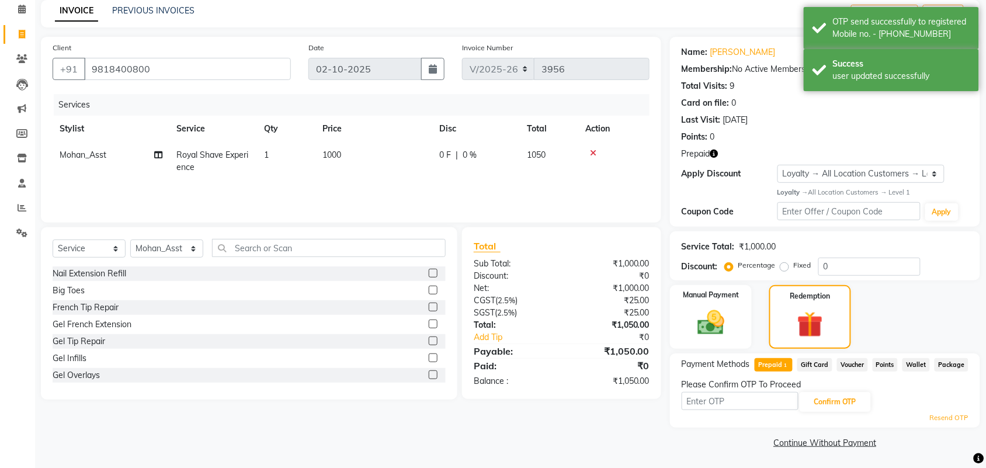
click at [762, 410] on div "Confirm OTP" at bounding box center [824, 402] width 287 height 22
click at [757, 403] on input "text" at bounding box center [739, 401] width 117 height 18
click at [757, 401] on input "text" at bounding box center [739, 401] width 117 height 18
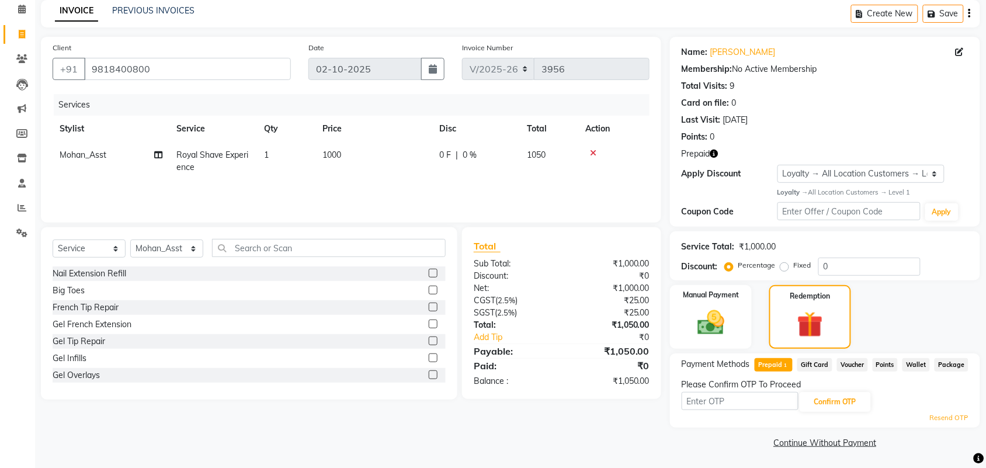
click at [950, 418] on link "Resend OTP" at bounding box center [949, 418] width 39 height 10
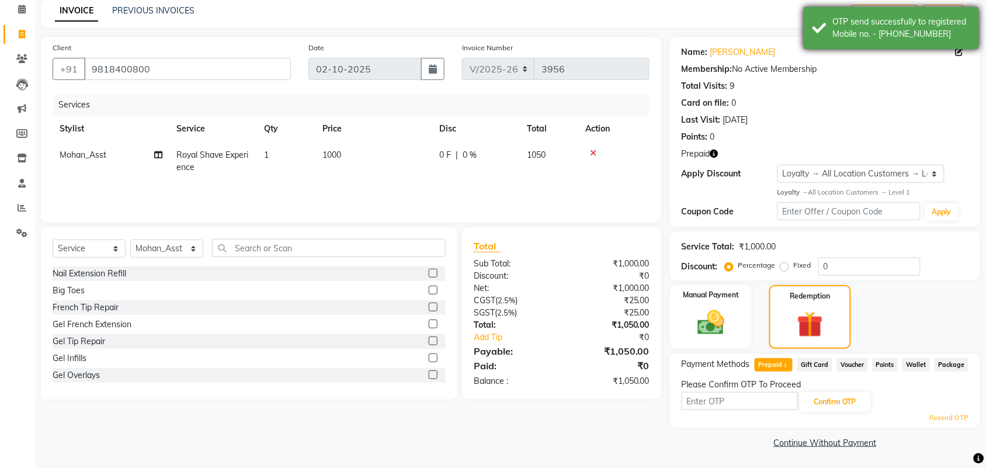
click at [959, 47] on div "OTP send successfully to registered Mobile no. - [PHONE_NUMBER]" at bounding box center [890, 28] width 175 height 42
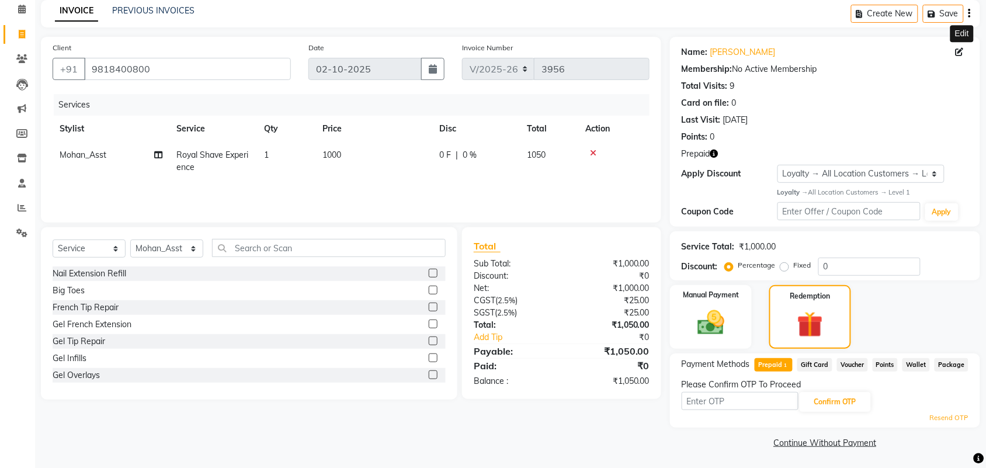
click at [959, 48] on icon at bounding box center [959, 52] width 8 height 8
select select "[DEMOGRAPHIC_DATA]"
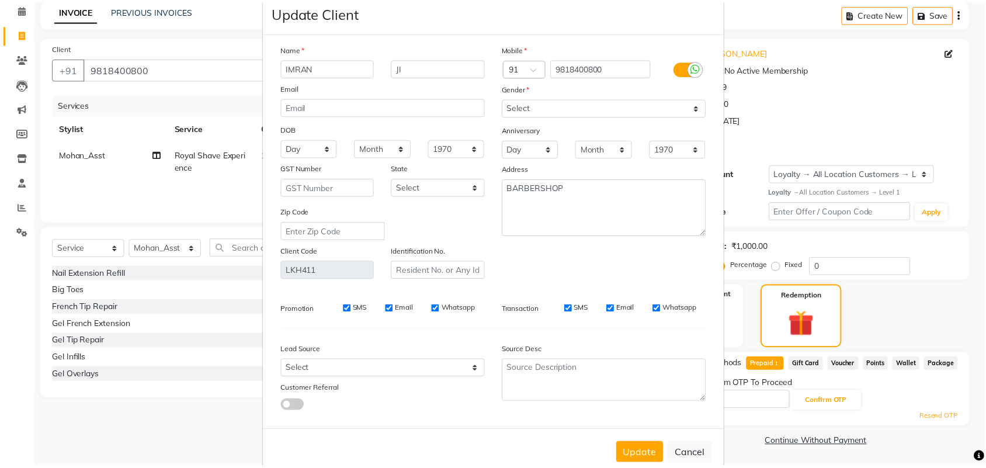
scroll to position [47, 0]
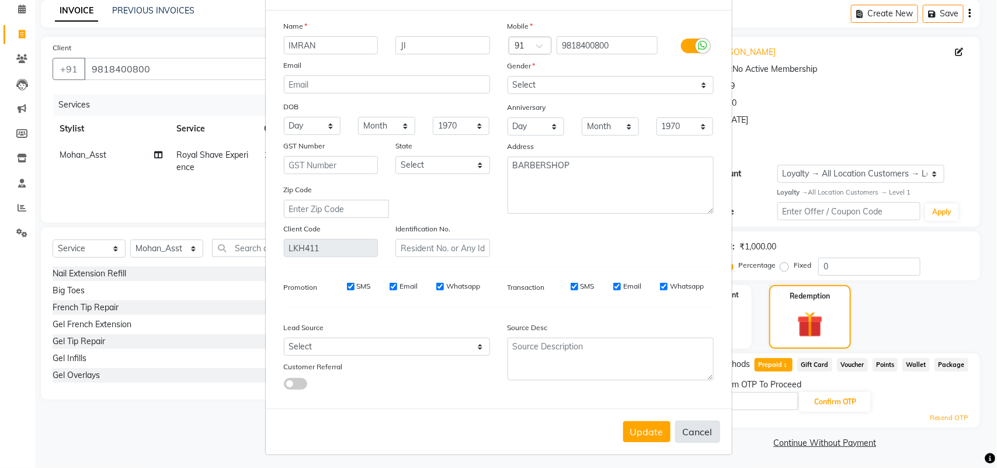
click at [684, 427] on button "Cancel" at bounding box center [697, 431] width 45 height 22
select select
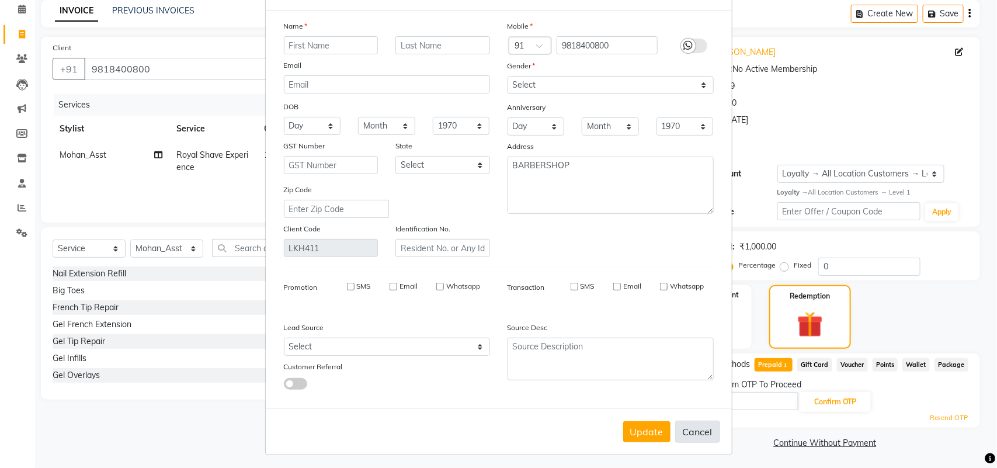
select select
checkbox input "false"
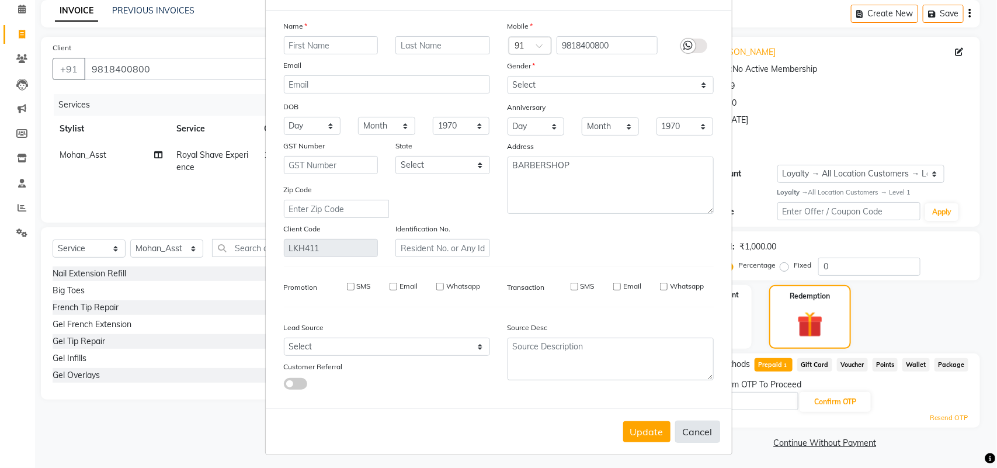
checkbox input "false"
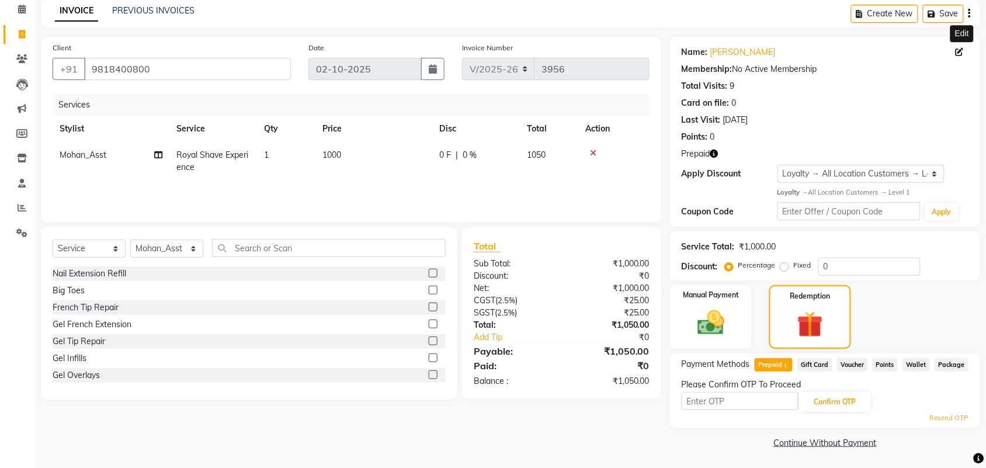
click at [711, 153] on icon "button" at bounding box center [714, 153] width 8 height 8
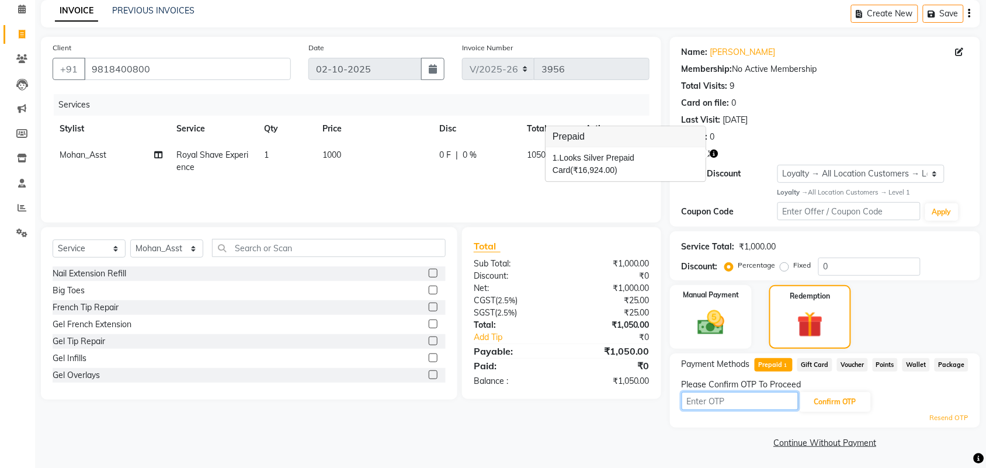
click at [725, 401] on input "text" at bounding box center [739, 401] width 117 height 18
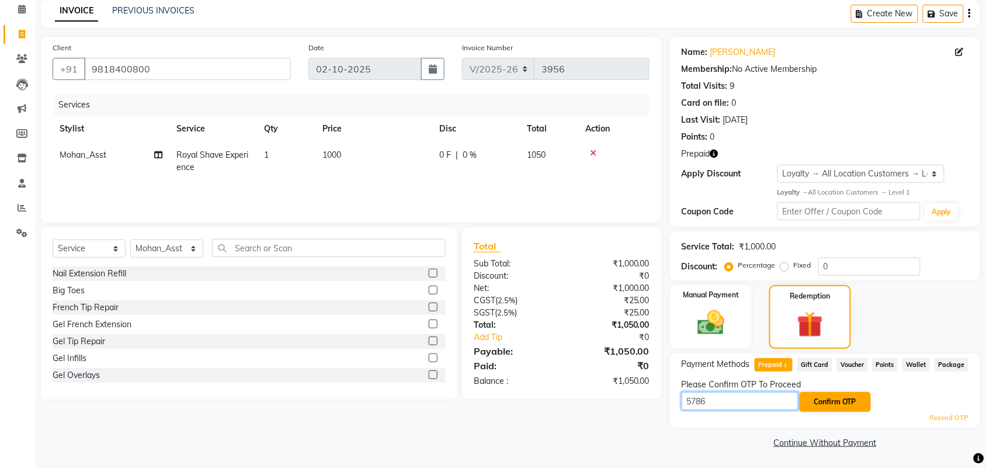
type input "5786"
click at [822, 400] on button "Confirm OTP" at bounding box center [834, 402] width 71 height 20
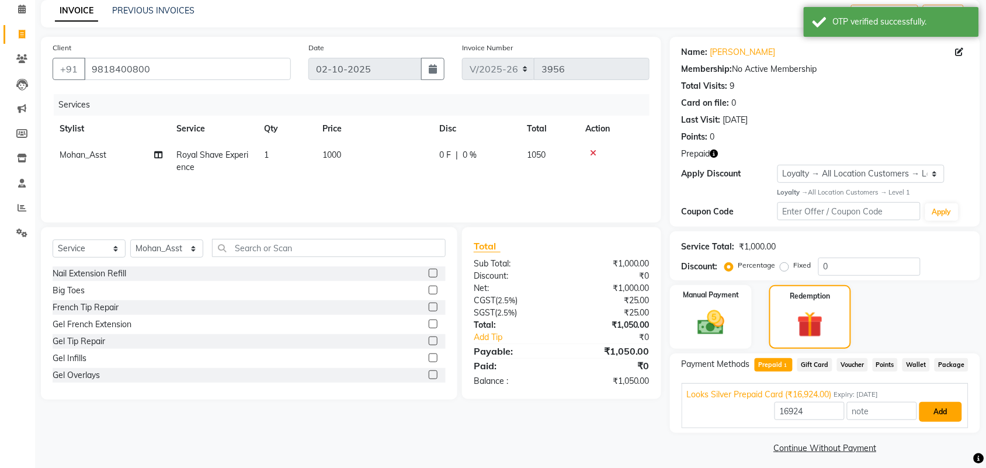
click at [938, 413] on button "Add" at bounding box center [940, 412] width 43 height 20
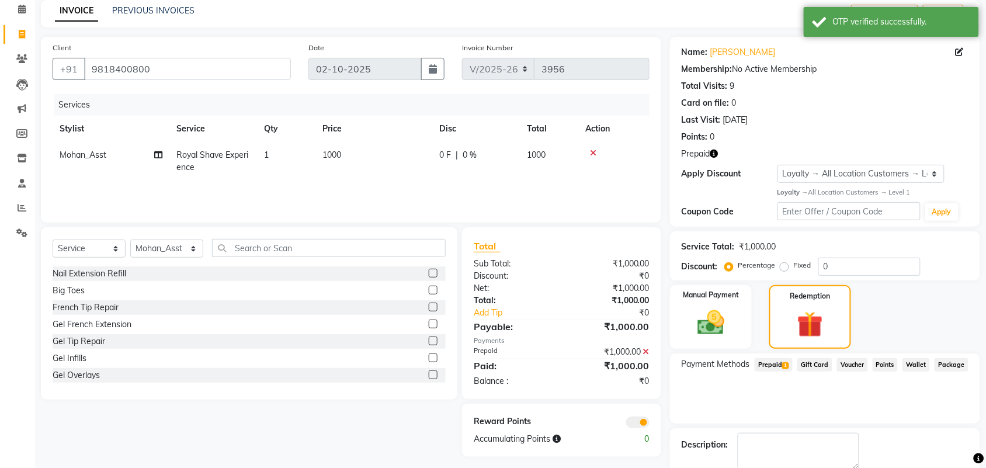
click at [714, 152] on icon "button" at bounding box center [714, 153] width 8 height 8
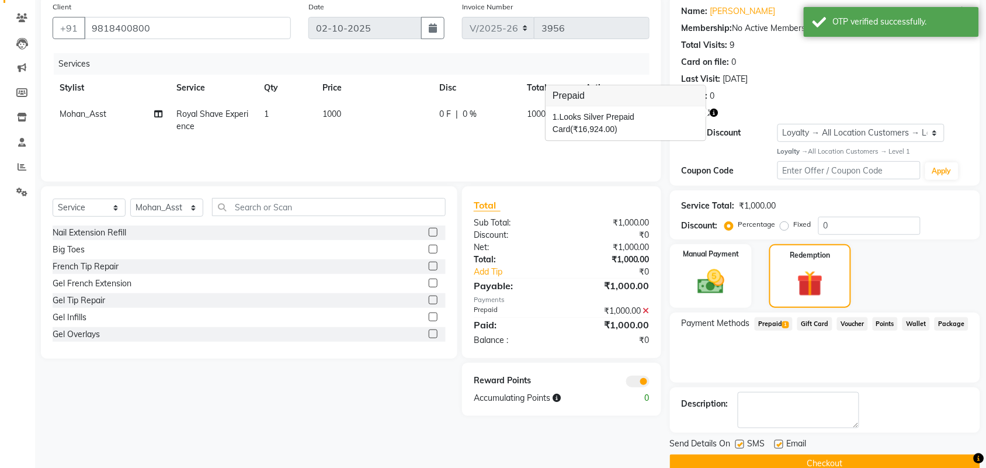
scroll to position [114, 0]
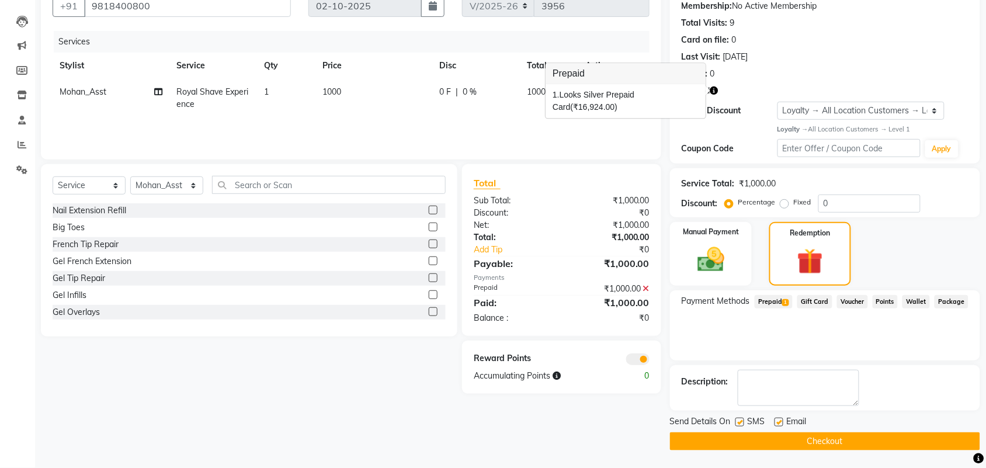
click at [777, 439] on button "Checkout" at bounding box center [825, 441] width 310 height 18
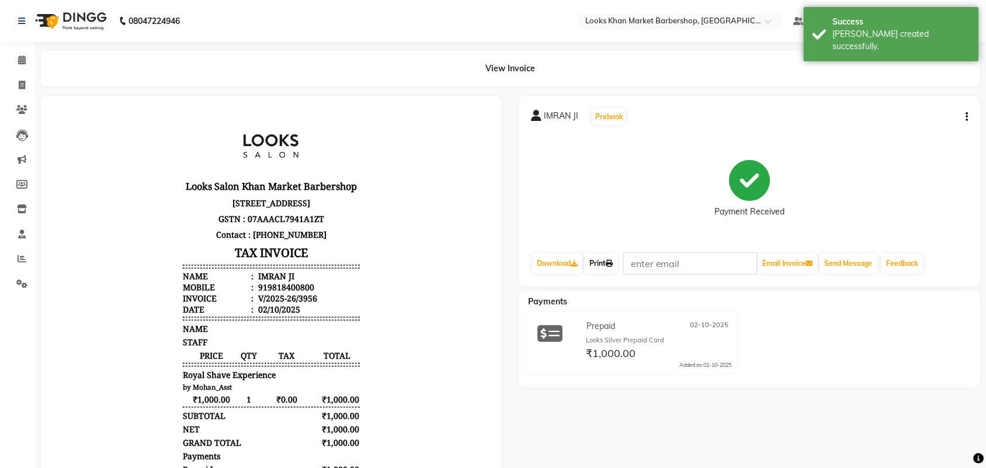
click at [603, 266] on link "Print" at bounding box center [601, 263] width 33 height 20
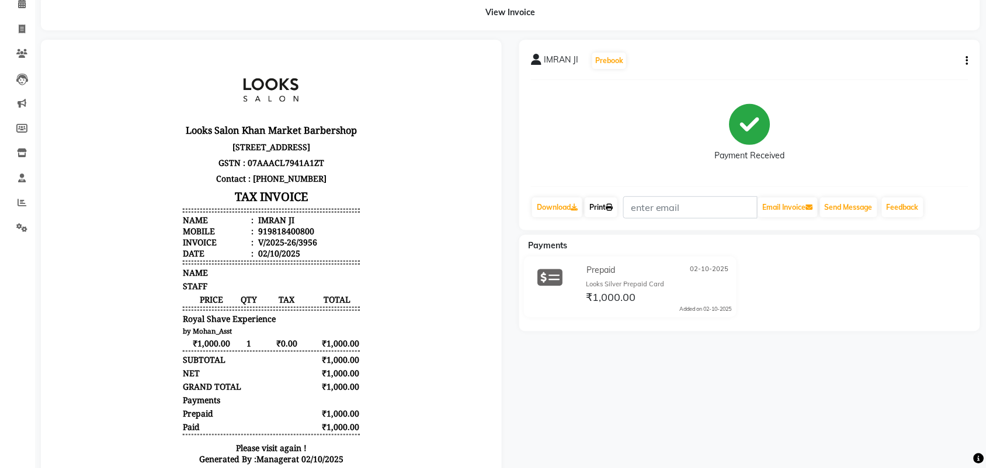
scroll to position [114, 0]
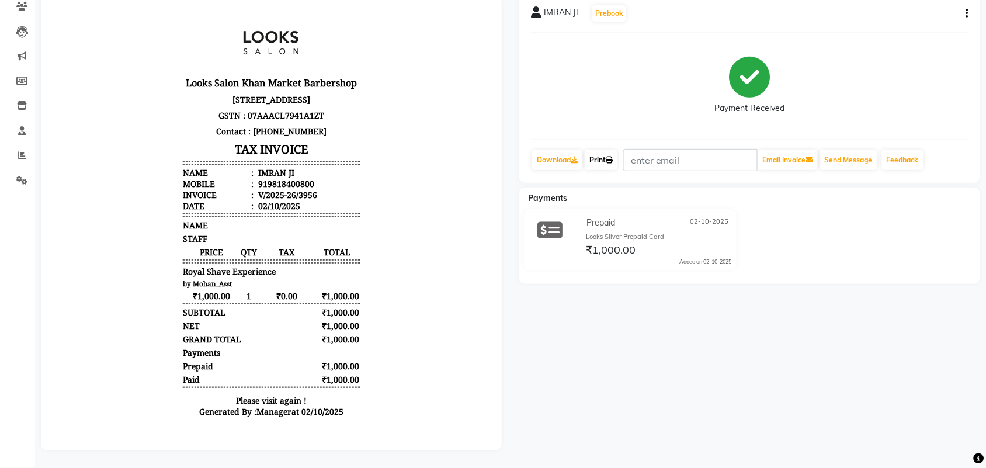
click at [606, 151] on link "Print" at bounding box center [601, 160] width 33 height 20
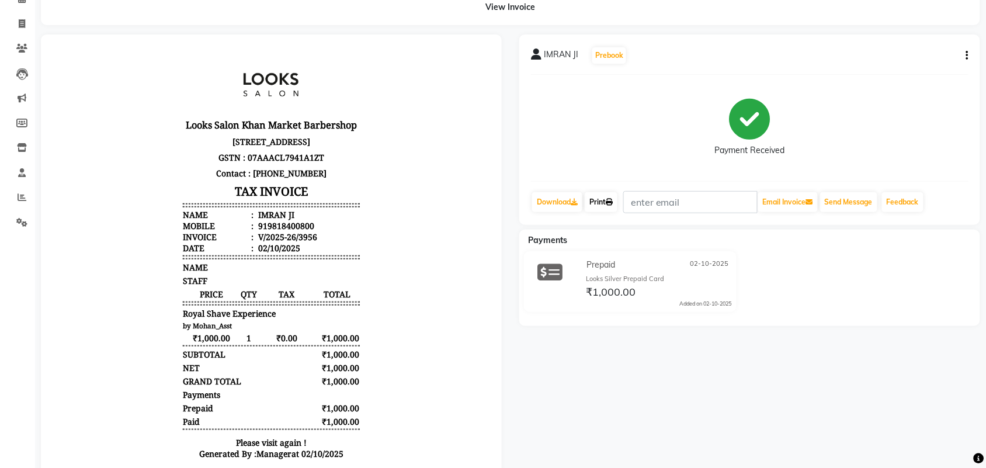
scroll to position [0, 0]
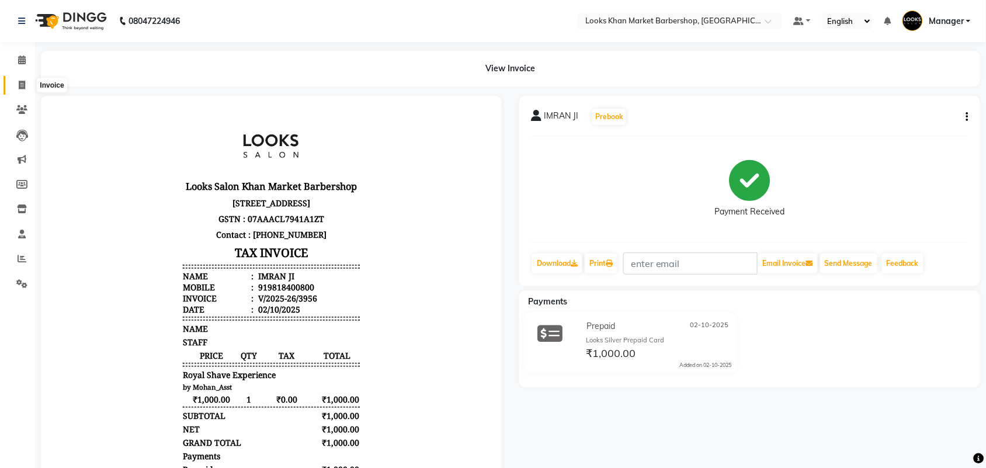
click at [19, 81] on icon at bounding box center [22, 85] width 6 height 9
select select "service"
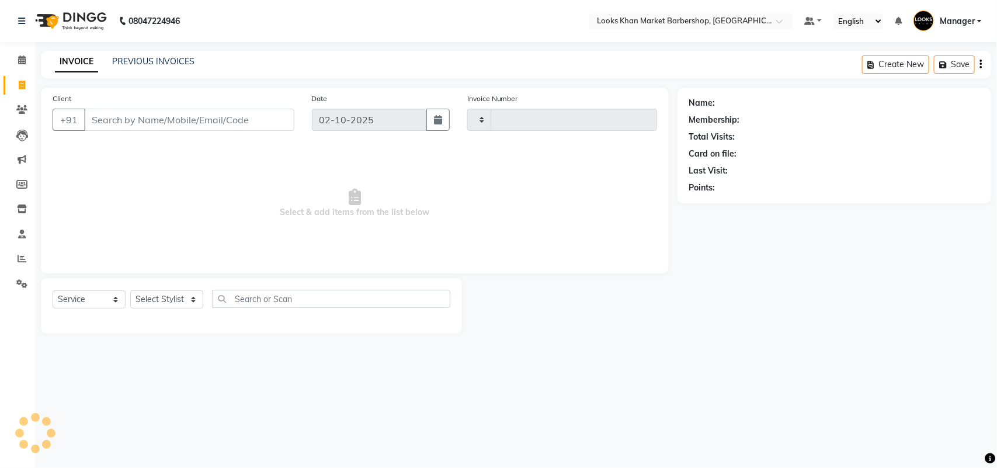
type input "3957"
select select "8030"
click at [186, 298] on select "Select Stylist" at bounding box center [166, 299] width 73 height 18
select select "72593"
click at [130, 290] on select "Select Stylist Abhishek_pdct Akash_pdct Alam Counter_Sales [PERSON_NAME] [DATE]…" at bounding box center [166, 299] width 73 height 18
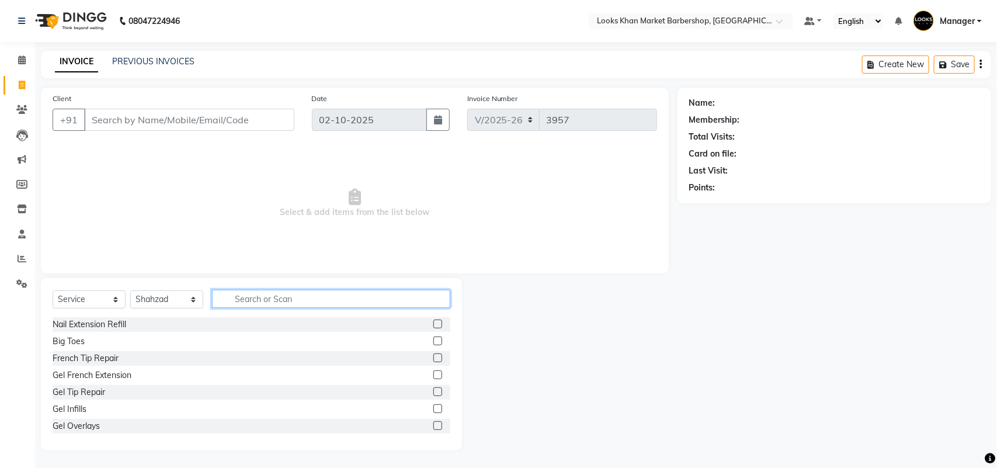
type input "V"
type input "CUT"
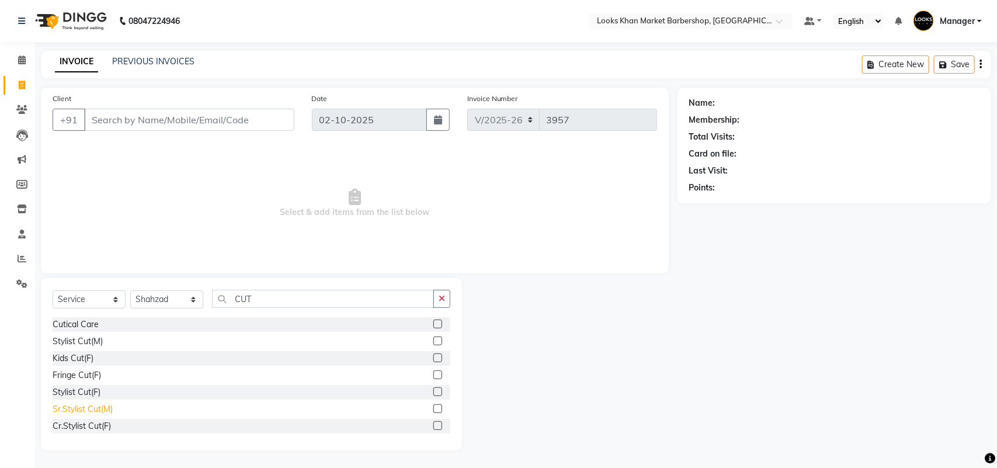
click at [82, 410] on div "Sr.Stylist Cut(M)" at bounding box center [83, 409] width 60 height 12
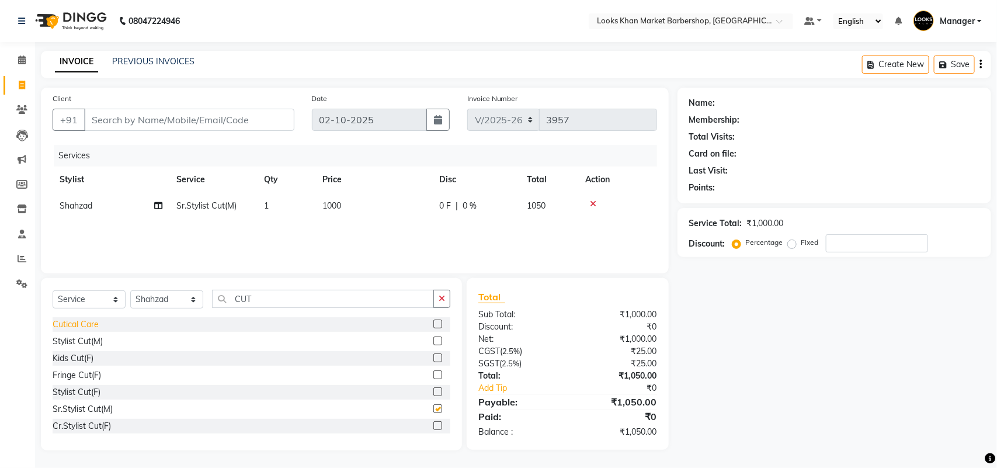
checkbox input "false"
click at [209, 121] on input "Client" at bounding box center [189, 120] width 210 height 22
type input "9"
type input "0"
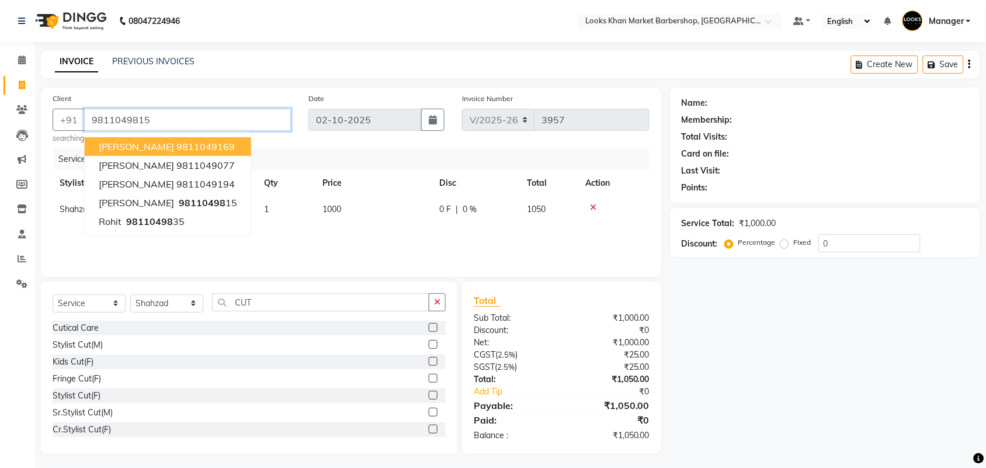
type input "9811049815"
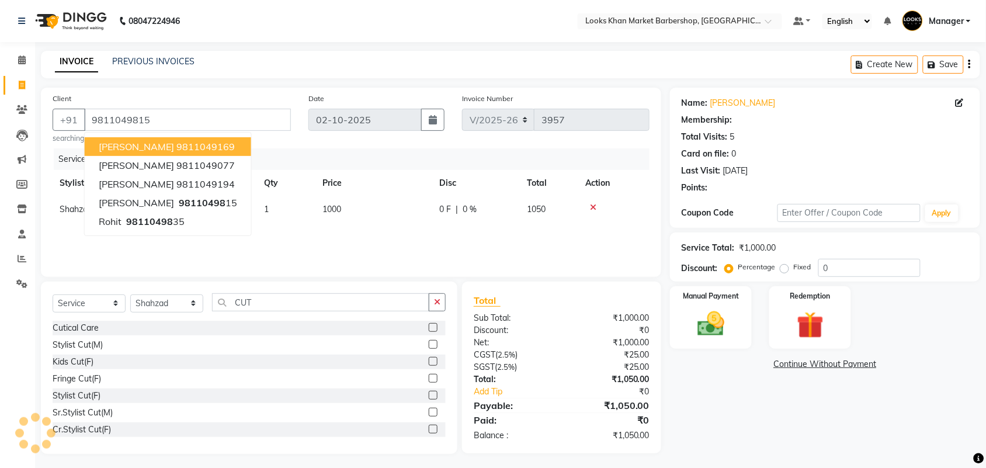
select select "1: Object"
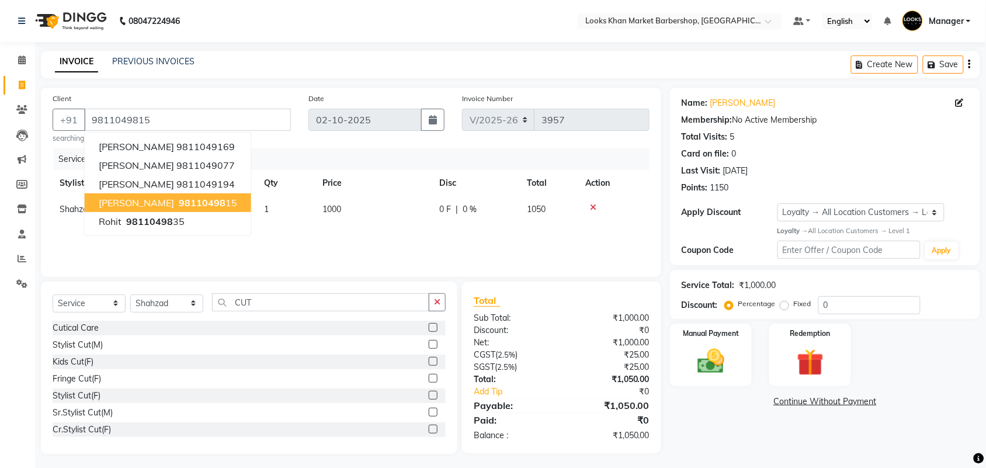
click at [334, 238] on div "Services Stylist Service Qty Price Disc Total Action [PERSON_NAME]Stylist Cut(M…" at bounding box center [351, 206] width 597 height 117
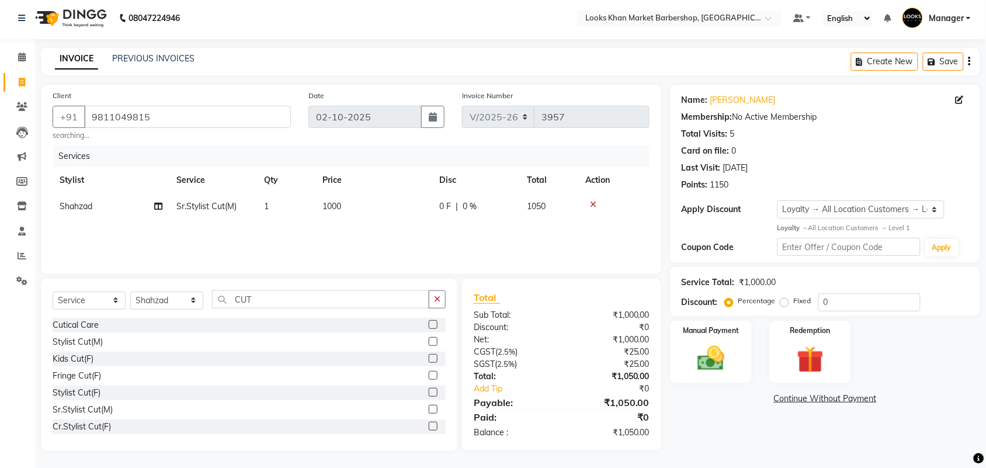
scroll to position [4, 0]
click at [702, 356] on img at bounding box center [711, 358] width 46 height 32
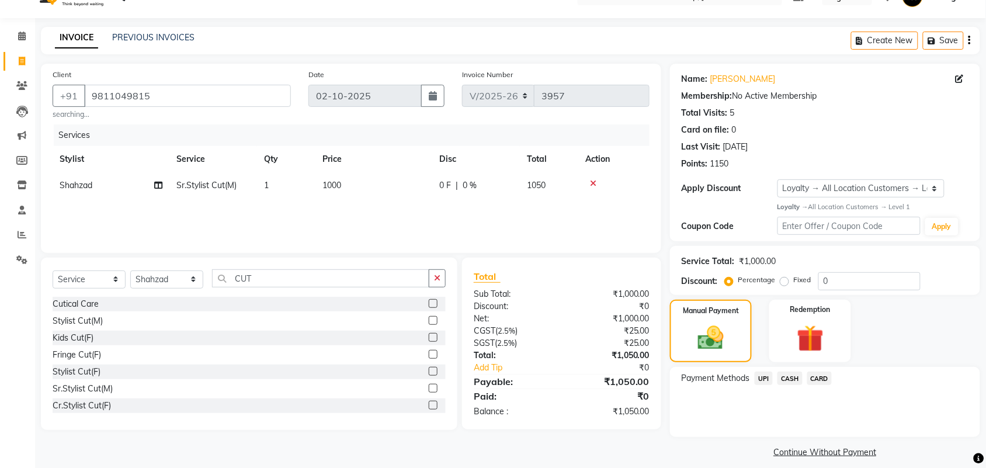
scroll to position [34, 0]
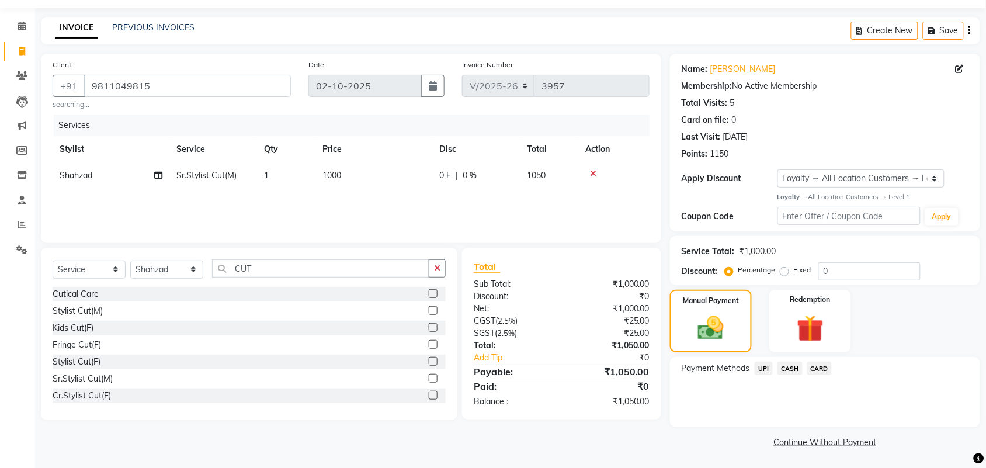
click at [797, 368] on span "CASH" at bounding box center [789, 367] width 25 height 13
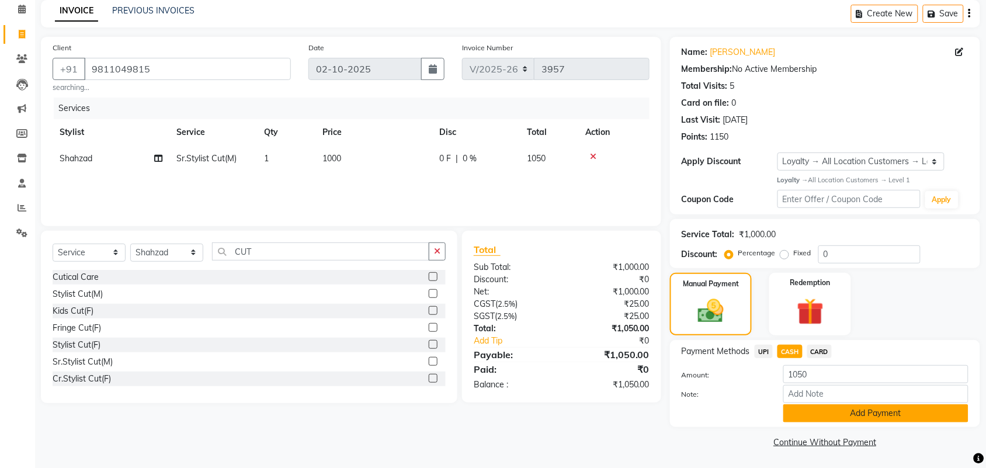
click at [828, 415] on button "Add Payment" at bounding box center [875, 413] width 185 height 18
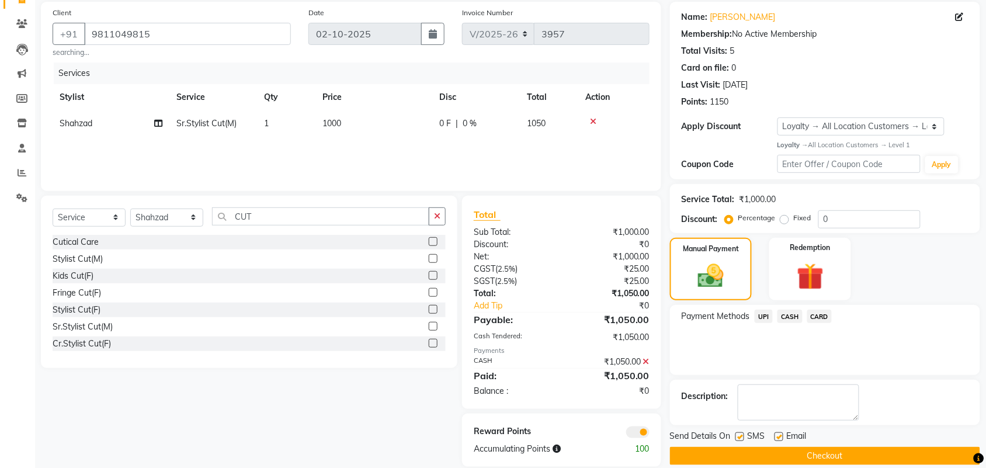
scroll to position [102, 0]
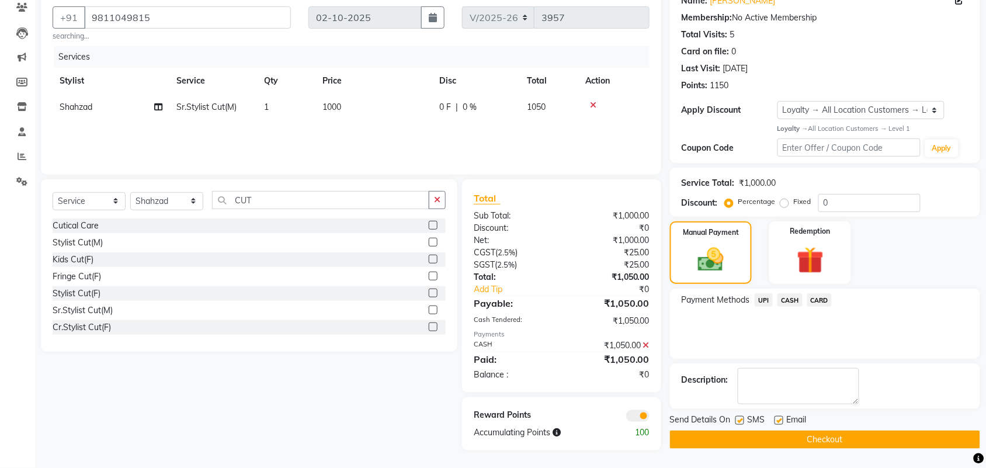
click at [801, 443] on button "Checkout" at bounding box center [825, 439] width 310 height 18
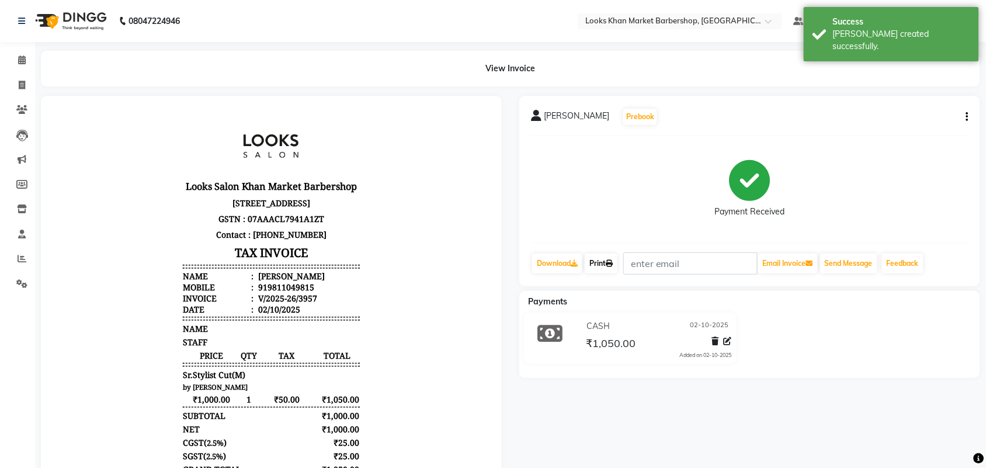
click at [606, 256] on link "Print" at bounding box center [601, 263] width 33 height 20
click at [27, 62] on span at bounding box center [22, 60] width 20 height 13
